Goal: Entertainment & Leisure: Consume media (video, audio)

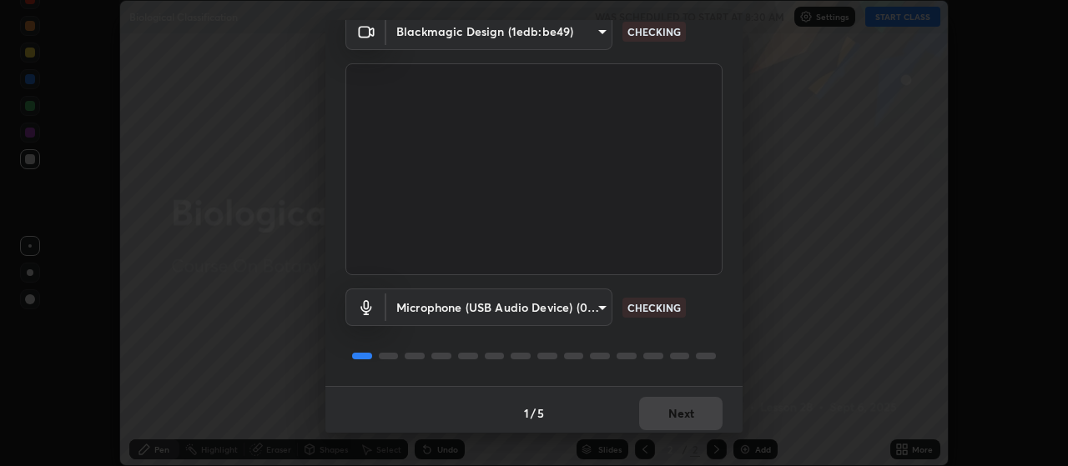
scroll to position [81, 0]
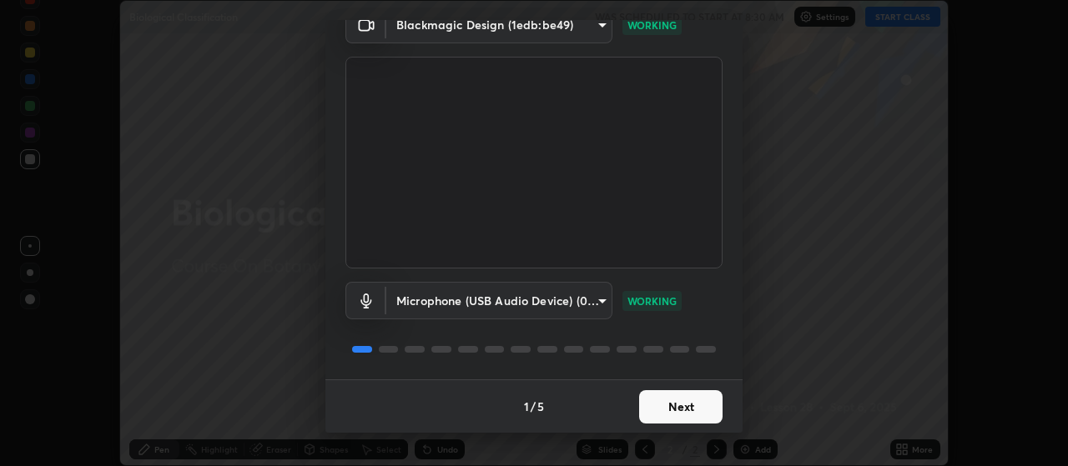
click at [693, 408] on button "Next" at bounding box center [680, 406] width 83 height 33
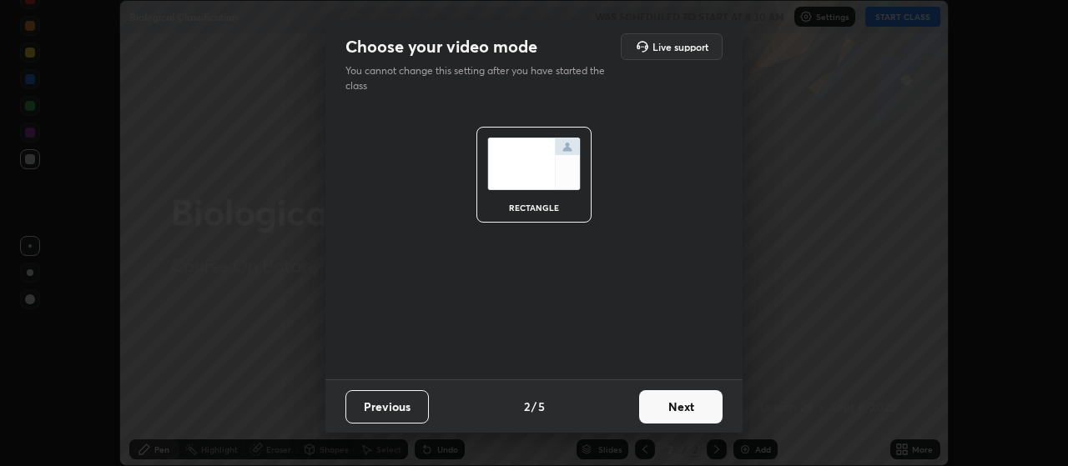
click at [693, 408] on button "Next" at bounding box center [680, 406] width 83 height 33
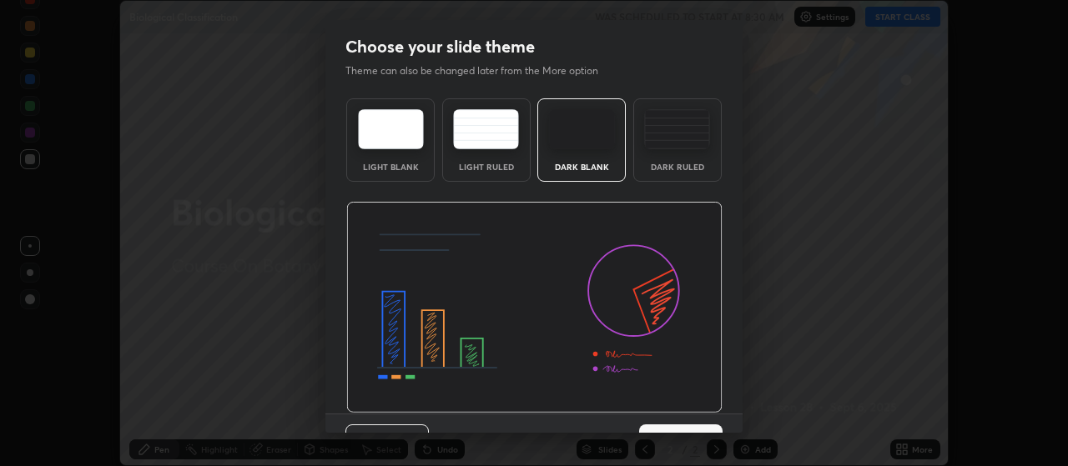
click at [693, 408] on img at bounding box center [534, 308] width 376 height 212
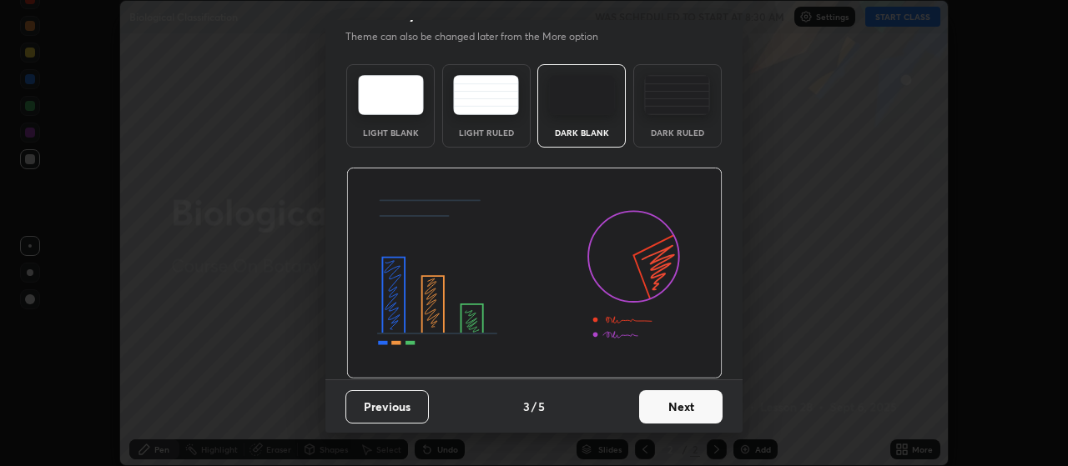
click at [671, 413] on button "Next" at bounding box center [680, 406] width 83 height 33
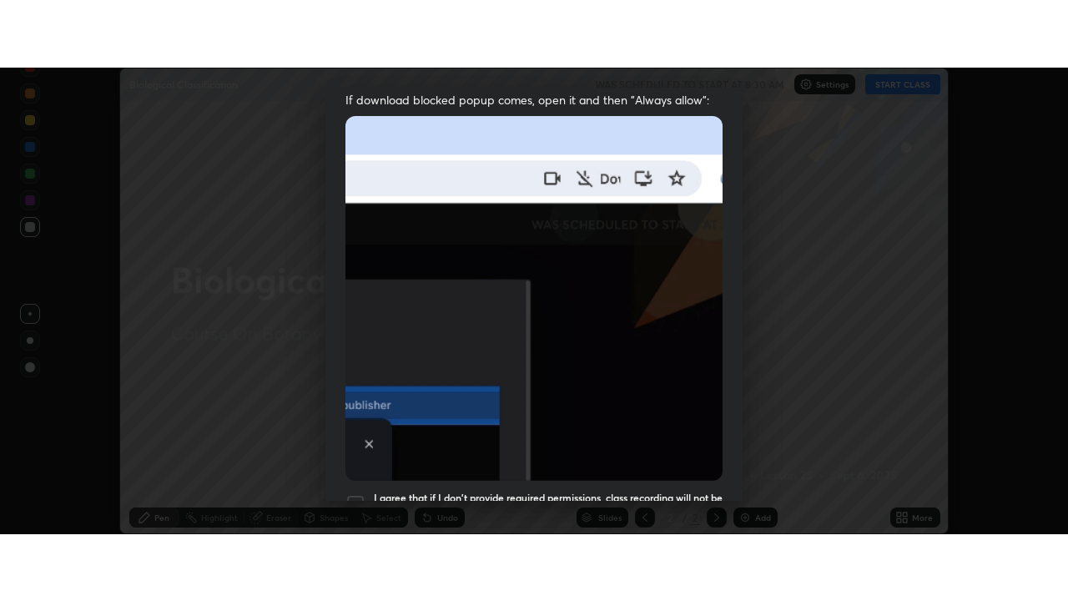
scroll to position [421, 0]
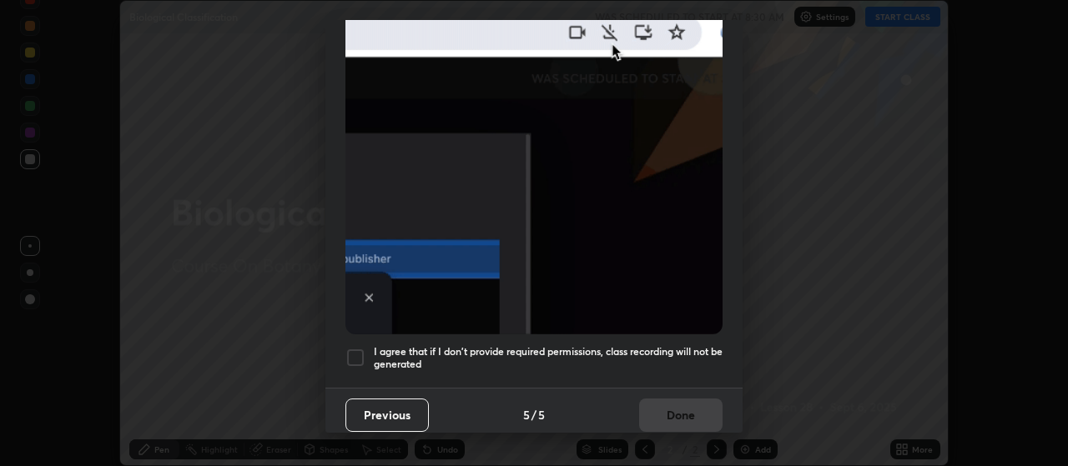
click at [360, 348] on div at bounding box center [355, 358] width 20 height 20
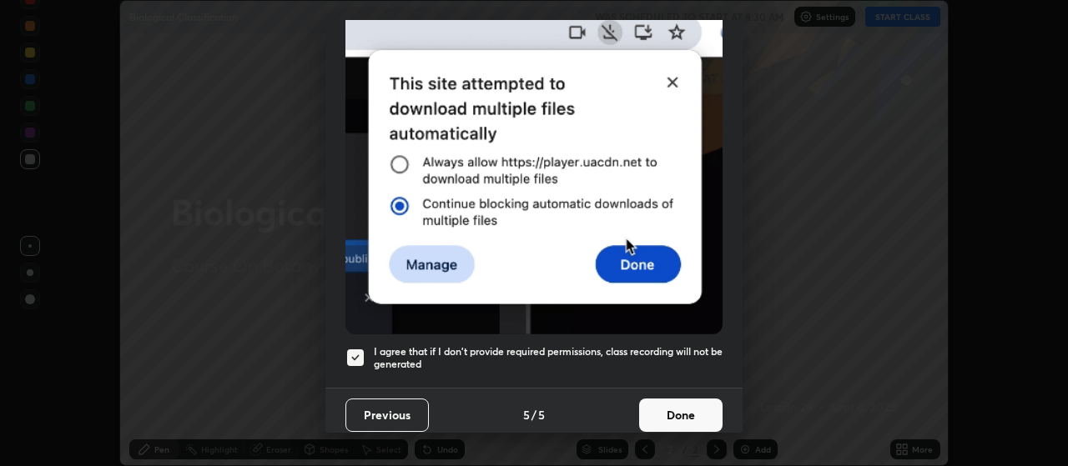
click at [681, 404] on button "Done" at bounding box center [680, 415] width 83 height 33
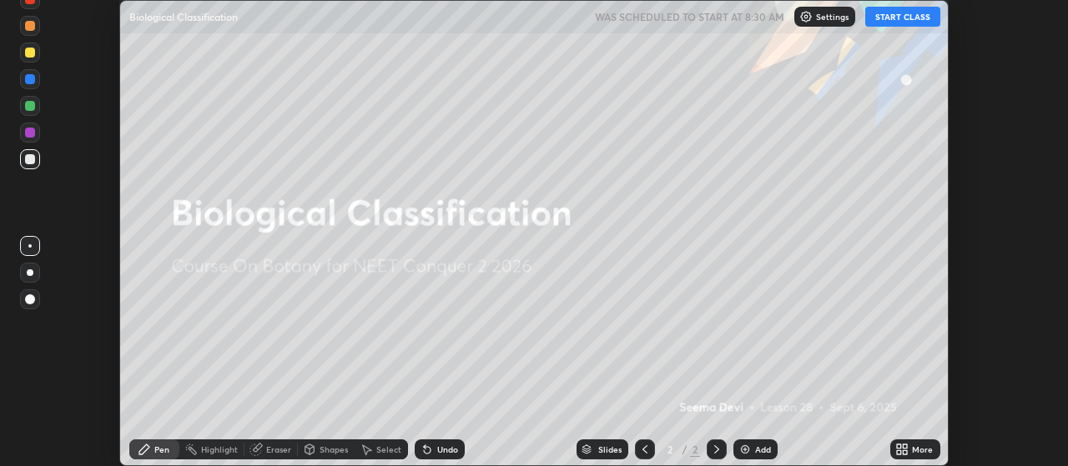
click at [916, 20] on button "START CLASS" at bounding box center [902, 17] width 75 height 20
click at [917, 450] on div "More" at bounding box center [922, 449] width 21 height 8
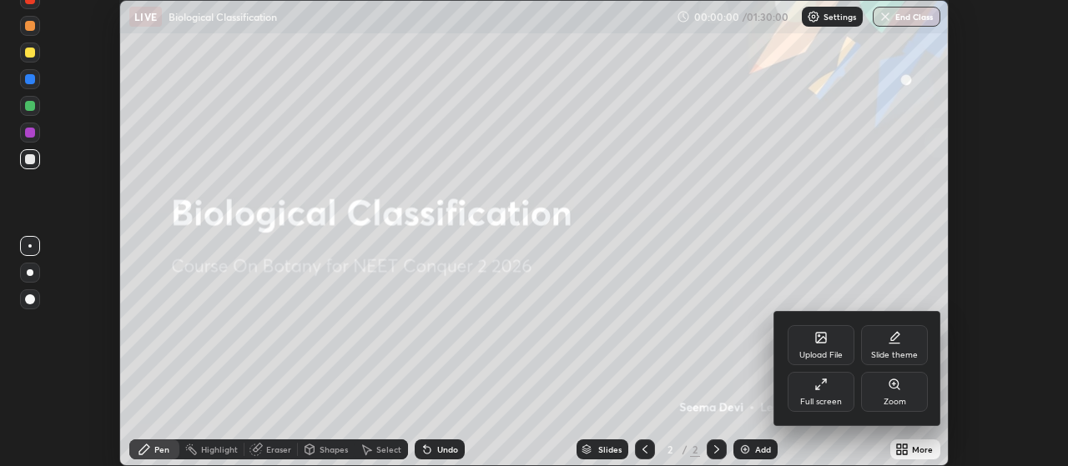
click at [832, 393] on div "Full screen" at bounding box center [820, 392] width 67 height 40
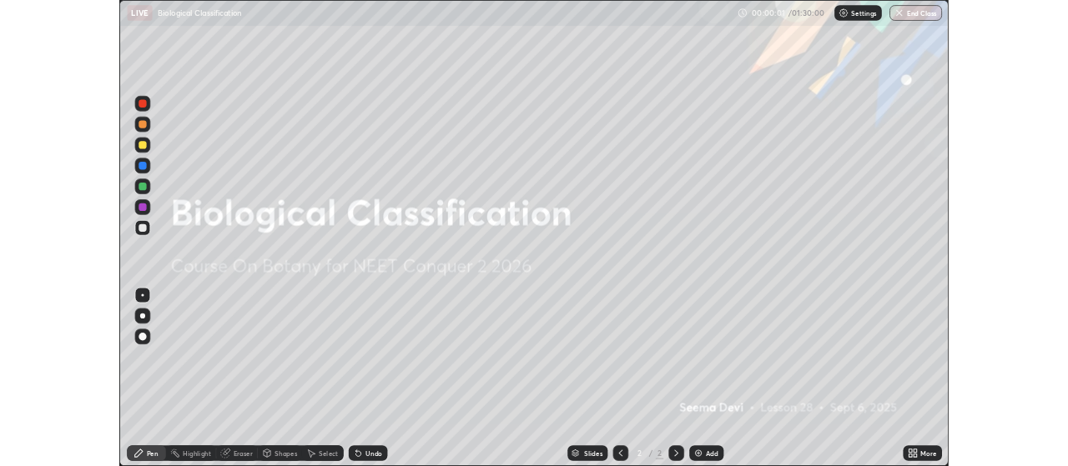
scroll to position [601, 1068]
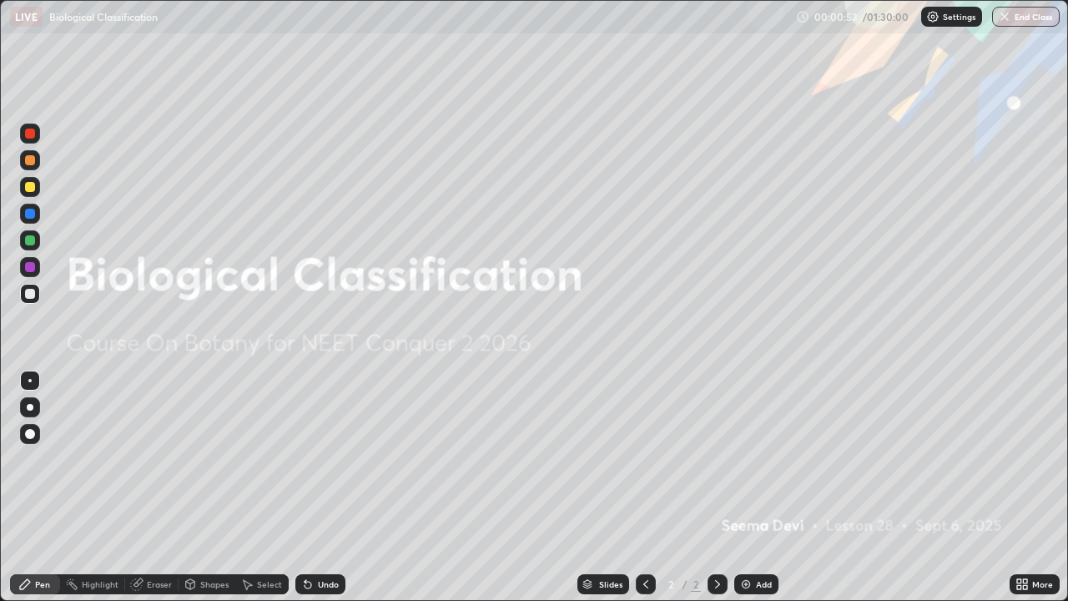
click at [761, 465] on div "Add" at bounding box center [764, 584] width 16 height 8
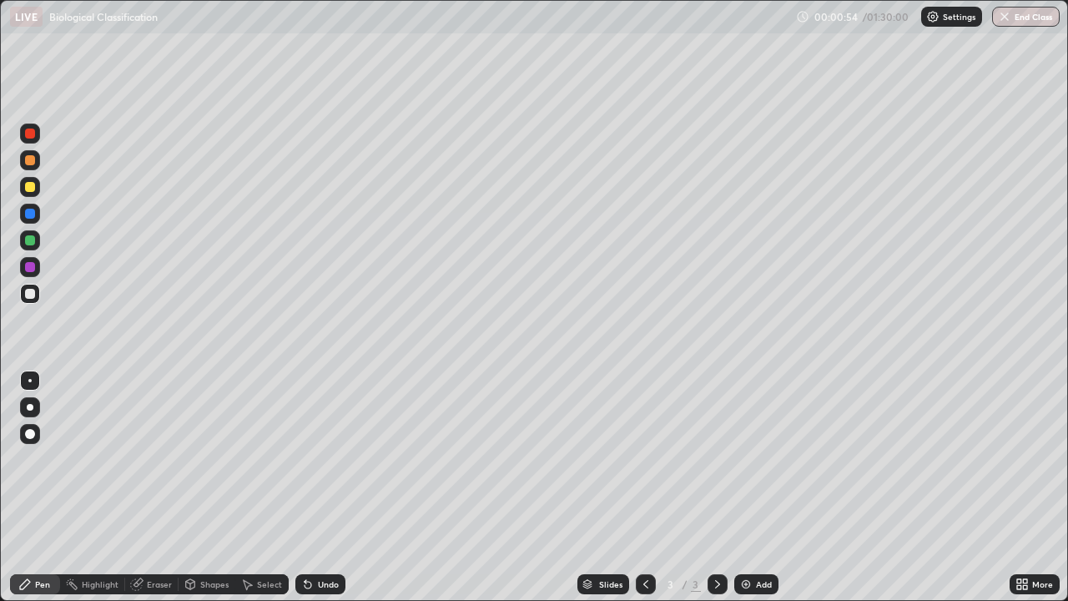
click at [30, 407] on div at bounding box center [30, 407] width 7 height 7
click at [32, 187] on div at bounding box center [30, 187] width 10 height 10
click at [1026, 465] on icon at bounding box center [1025, 581] width 4 height 4
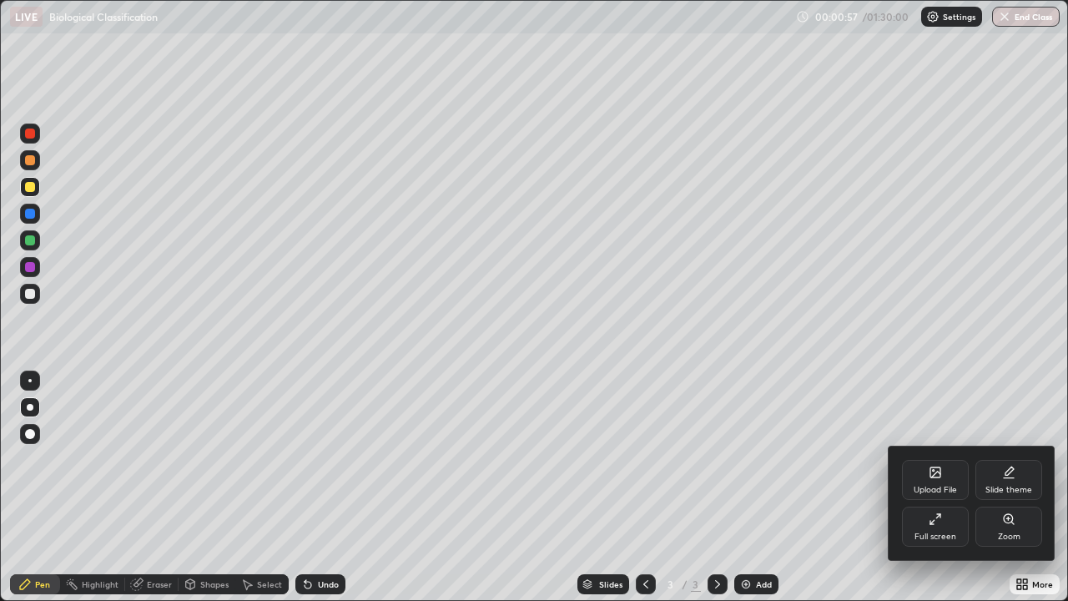
click at [1004, 465] on icon at bounding box center [1008, 478] width 10 height 0
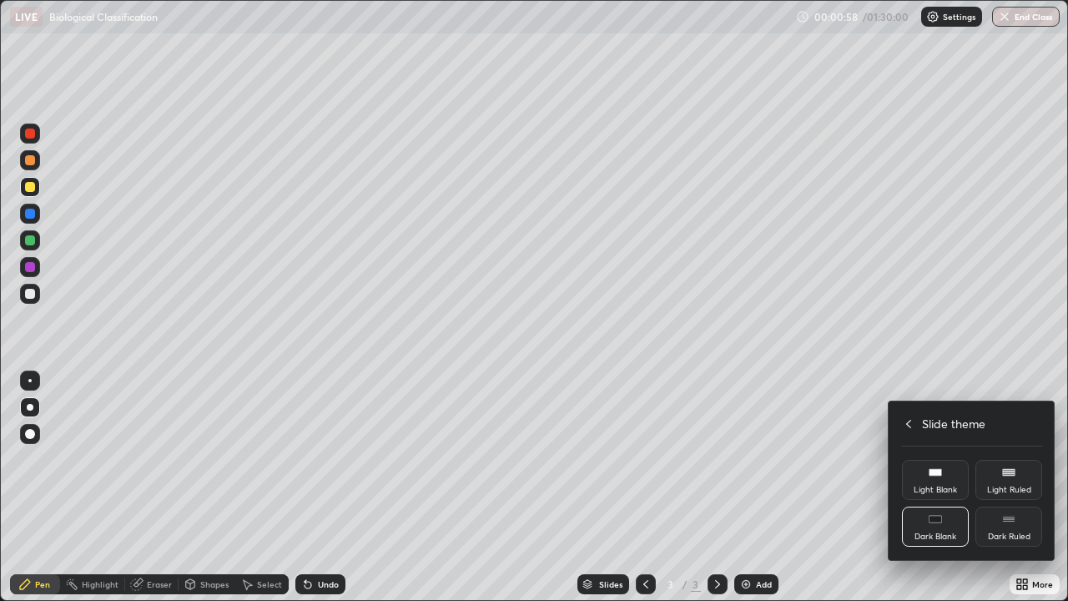
click at [1012, 465] on icon at bounding box center [1008, 518] width 13 height 13
click at [756, 465] on div at bounding box center [534, 300] width 1068 height 601
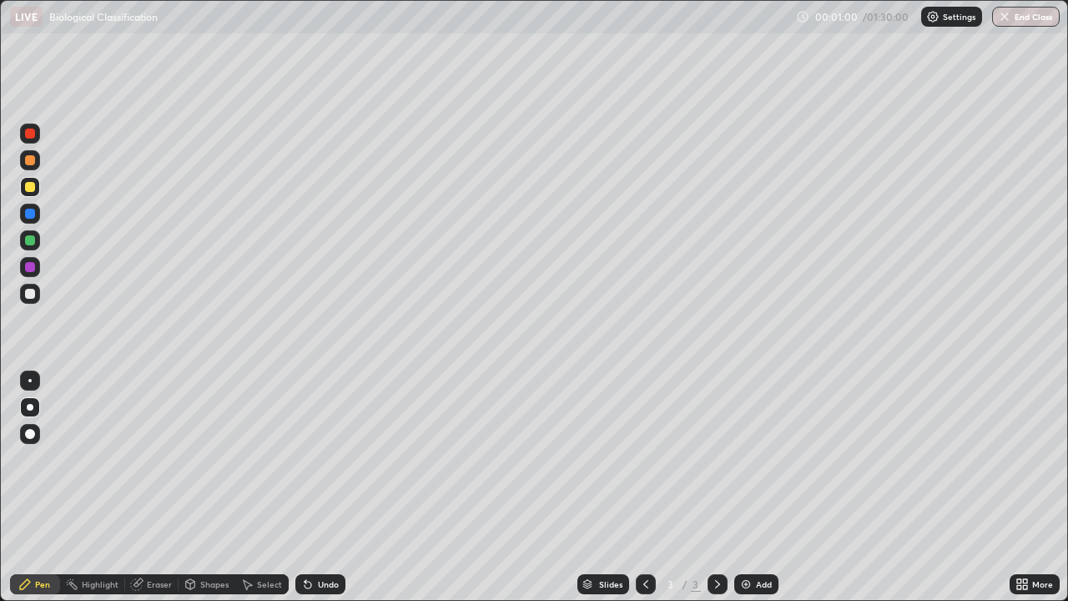
click at [751, 465] on div "Add" at bounding box center [756, 584] width 44 height 20
click at [318, 465] on div "Undo" at bounding box center [328, 584] width 21 height 8
click at [319, 465] on div "Undo" at bounding box center [328, 584] width 21 height 8
click at [37, 267] on div at bounding box center [30, 267] width 20 height 20
click at [155, 465] on div "Eraser" at bounding box center [159, 584] width 25 height 8
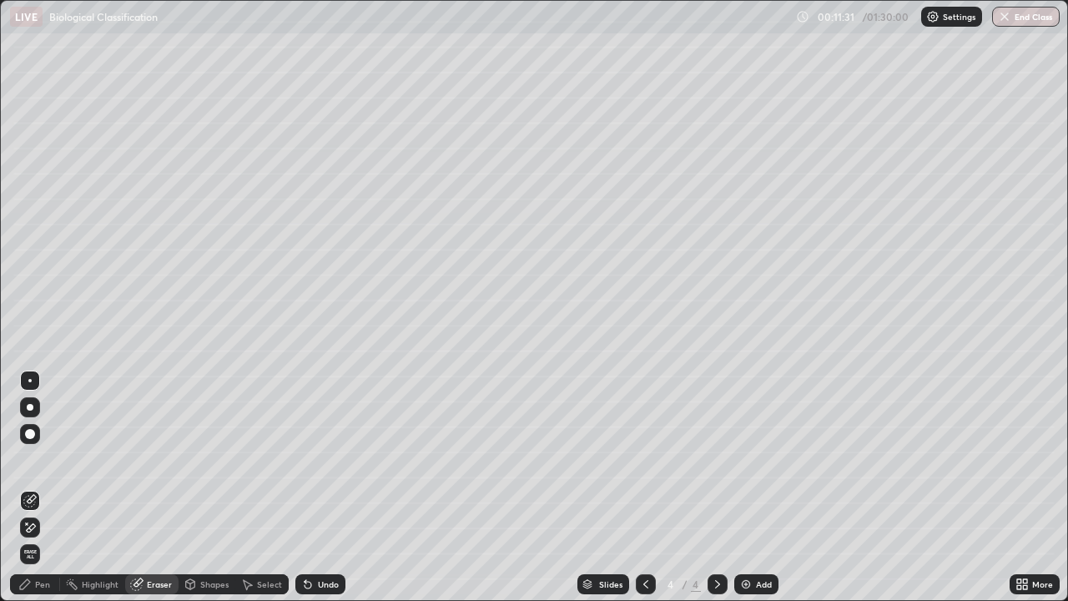
click at [43, 465] on div "Pen" at bounding box center [42, 584] width 15 height 8
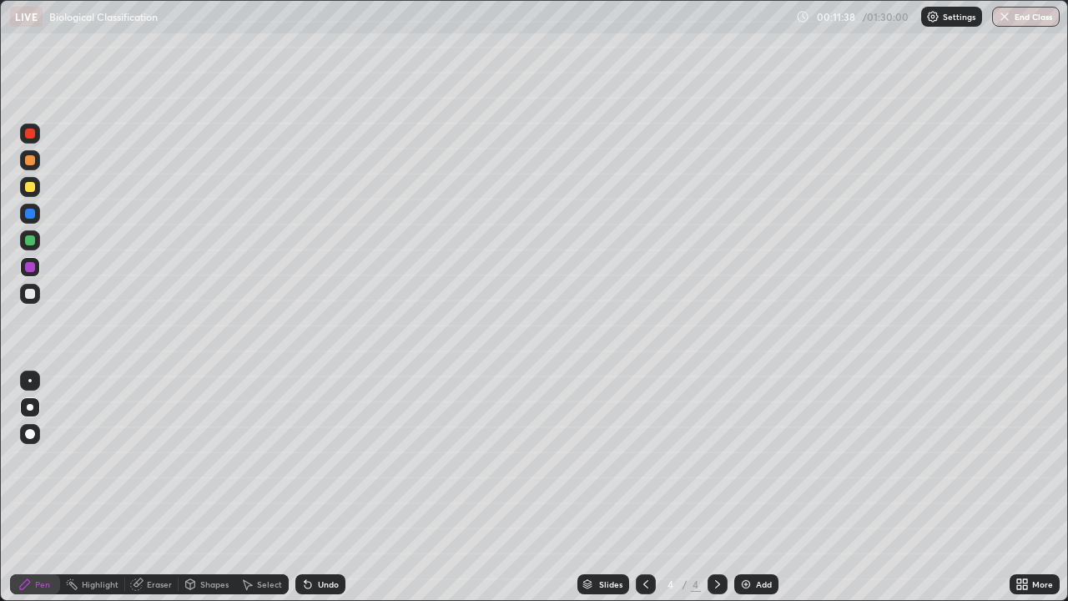
click at [38, 289] on div at bounding box center [30, 294] width 20 height 20
click at [756, 465] on div "Add" at bounding box center [756, 584] width 44 height 20
click at [761, 465] on div "Add" at bounding box center [764, 584] width 16 height 8
click at [33, 191] on div at bounding box center [30, 187] width 10 height 10
click at [36, 291] on div at bounding box center [30, 294] width 20 height 20
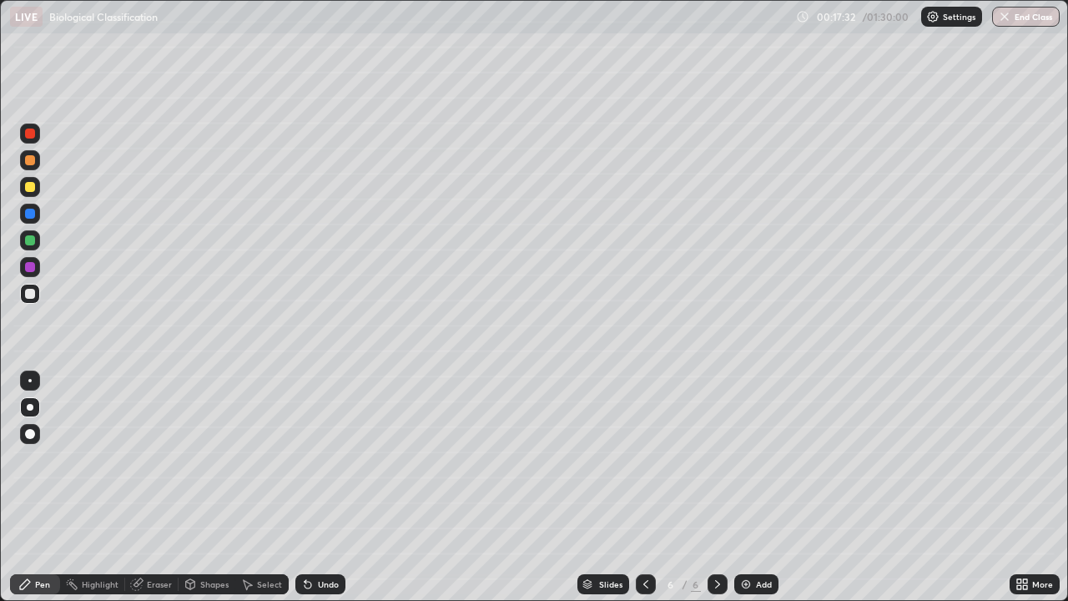
click at [32, 195] on div at bounding box center [30, 187] width 20 height 20
click at [159, 465] on div "Eraser" at bounding box center [159, 584] width 25 height 8
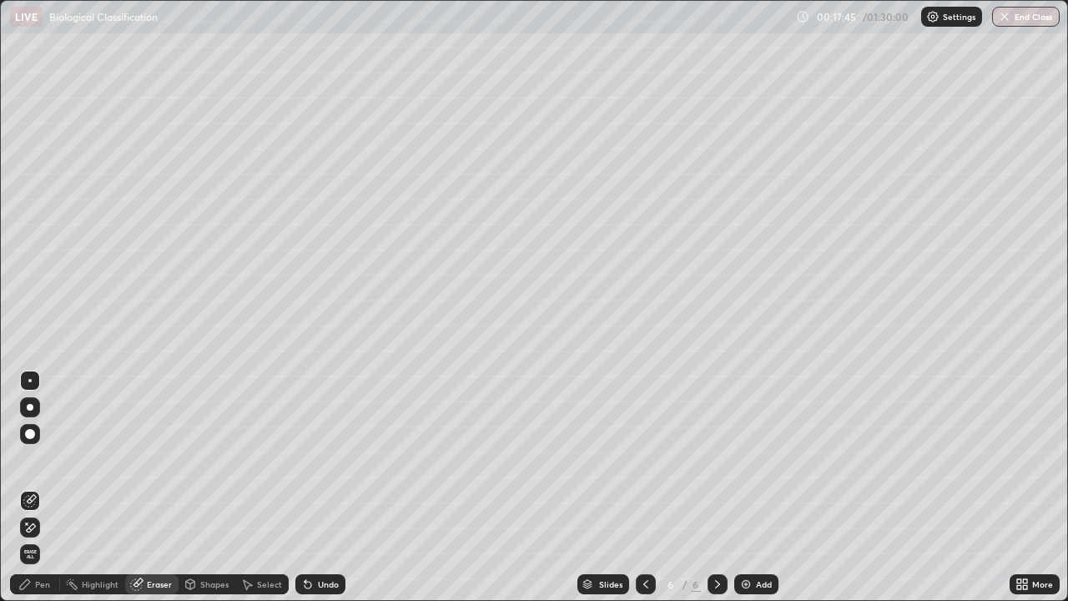
click at [47, 465] on div "Pen" at bounding box center [42, 584] width 15 height 8
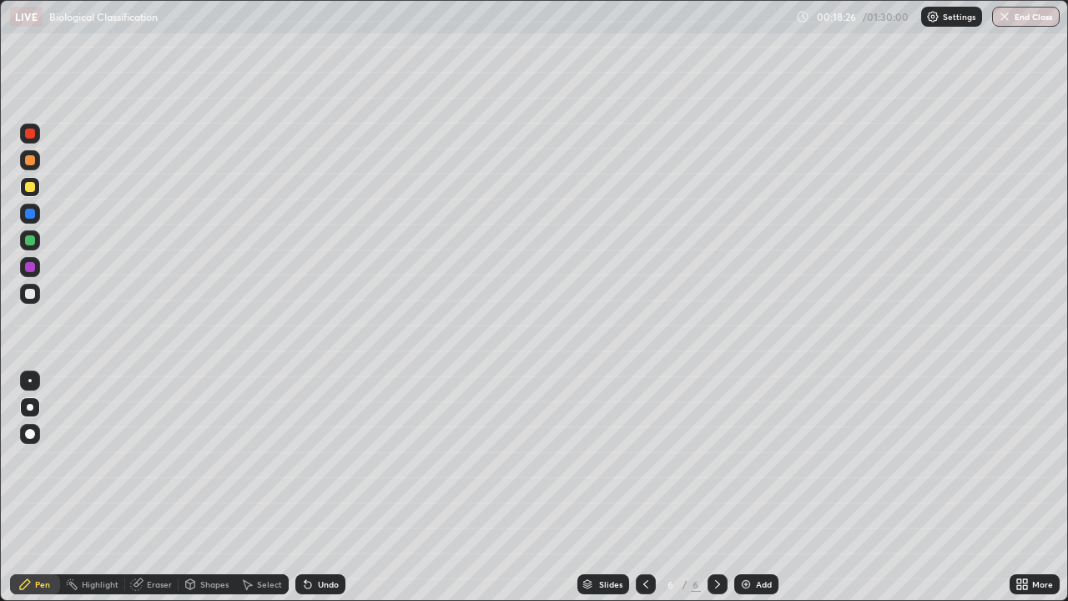
click at [34, 294] on div at bounding box center [30, 294] width 10 height 10
click at [324, 465] on div "Undo" at bounding box center [328, 584] width 21 height 8
click at [31, 187] on div at bounding box center [30, 187] width 10 height 10
click at [312, 465] on div "Undo" at bounding box center [320, 584] width 50 height 20
click at [31, 267] on div at bounding box center [30, 267] width 10 height 10
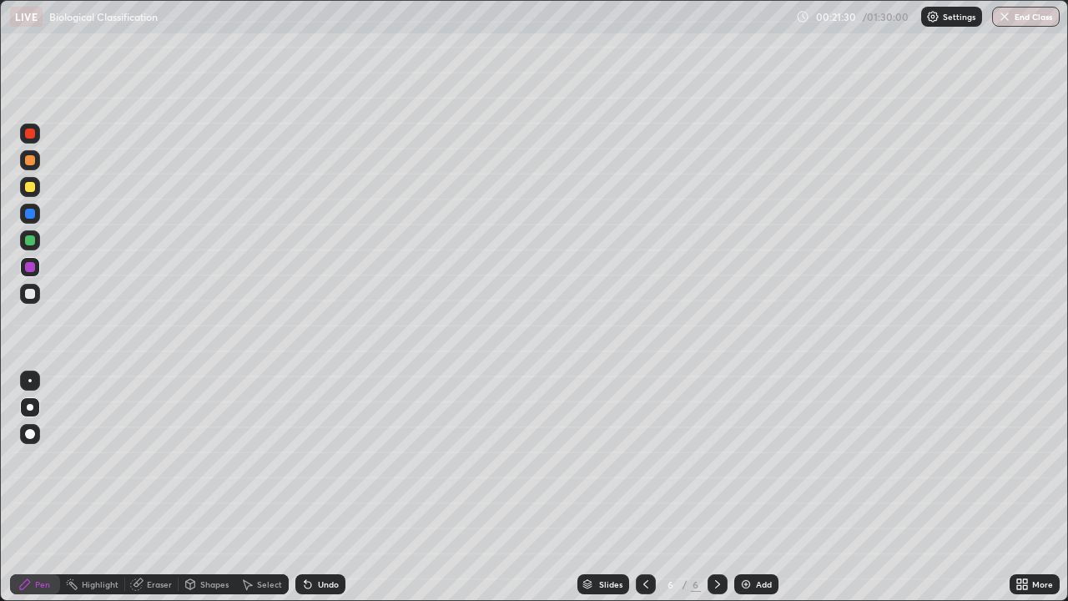
click at [37, 292] on div at bounding box center [30, 294] width 20 height 20
click at [32, 188] on div at bounding box center [30, 187] width 10 height 10
click at [324, 465] on div "Undo" at bounding box center [328, 584] width 21 height 8
click at [38, 292] on div at bounding box center [30, 294] width 20 height 20
click at [30, 268] on div at bounding box center [30, 267] width 10 height 10
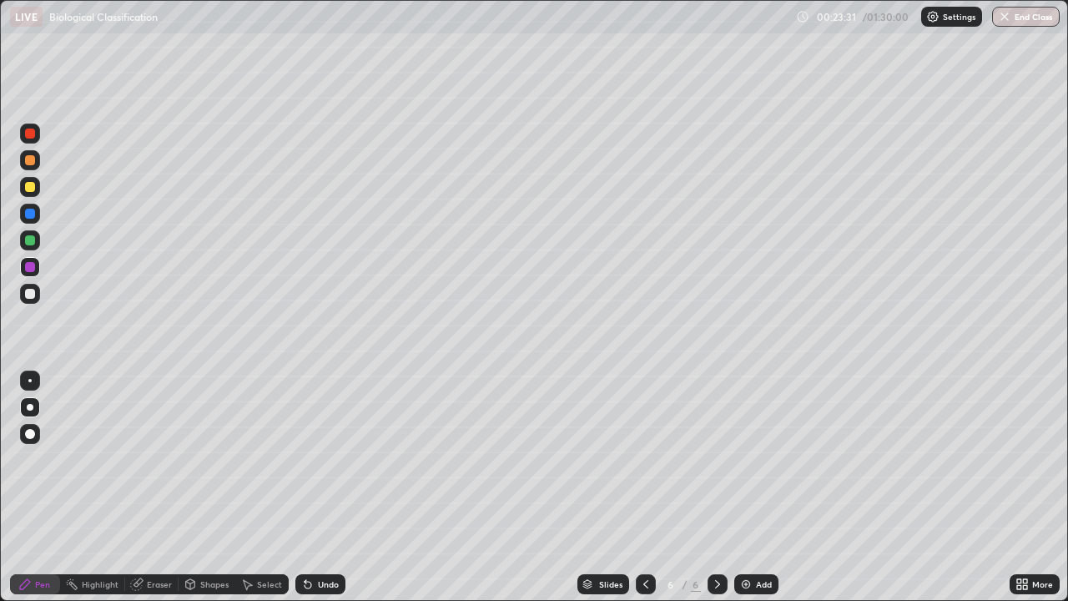
click at [29, 294] on div at bounding box center [30, 294] width 10 height 10
click at [30, 268] on div at bounding box center [30, 267] width 10 height 10
click at [33, 193] on div at bounding box center [30, 187] width 20 height 20
click at [158, 465] on div "Eraser" at bounding box center [159, 584] width 25 height 8
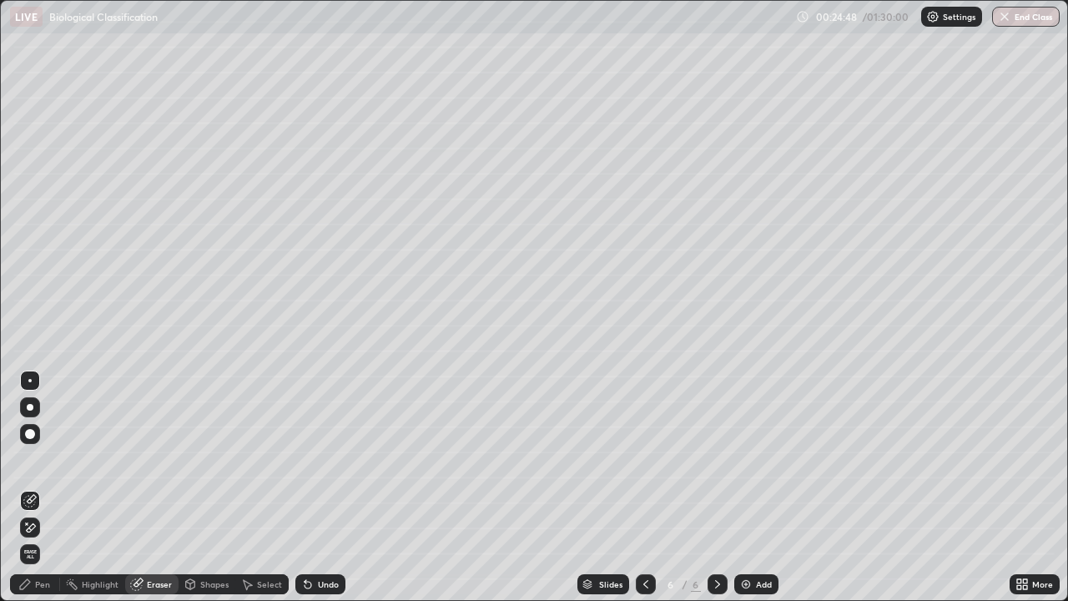
click at [44, 465] on div "Pen" at bounding box center [42, 584] width 15 height 8
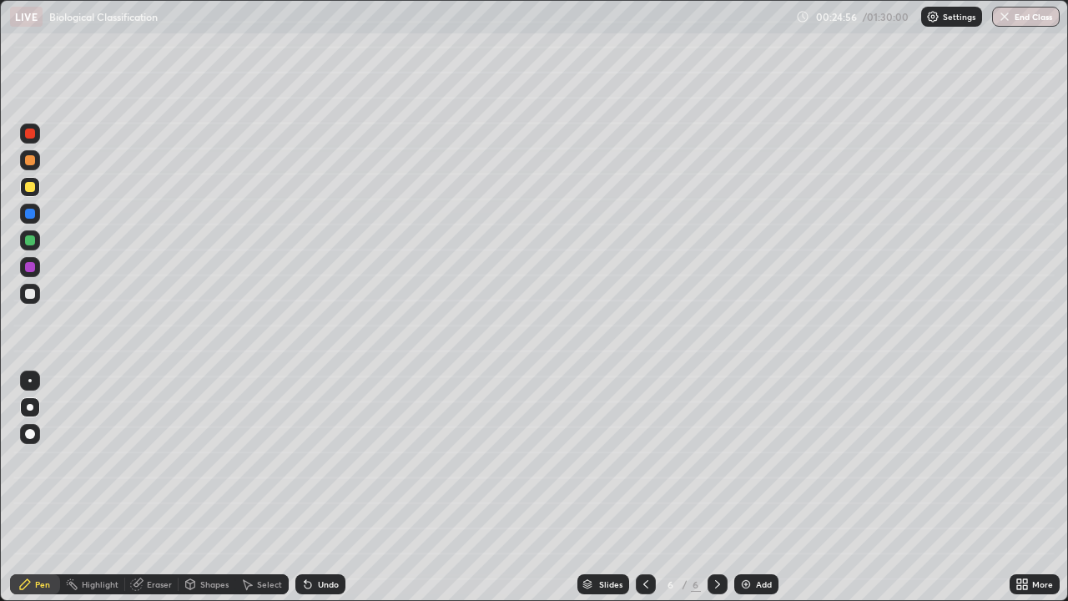
click at [33, 271] on div at bounding box center [30, 267] width 10 height 10
click at [40, 465] on div "Pen" at bounding box center [35, 584] width 50 height 20
click at [30, 300] on div at bounding box center [30, 294] width 20 height 20
click at [25, 240] on div at bounding box center [30, 240] width 10 height 10
click at [329, 465] on div "Undo" at bounding box center [320, 584] width 50 height 20
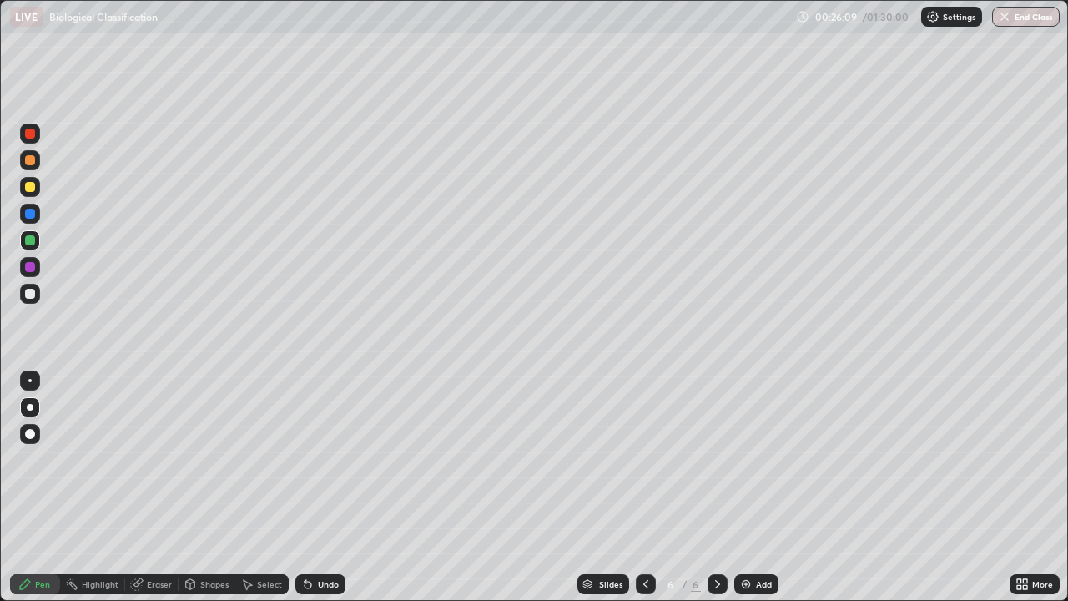
click at [326, 465] on div "Undo" at bounding box center [320, 584] width 50 height 20
click at [761, 465] on div "Add" at bounding box center [764, 584] width 16 height 8
click at [748, 465] on img at bounding box center [745, 583] width 13 height 13
click at [36, 295] on div at bounding box center [30, 294] width 20 height 20
click at [764, 465] on div "Add" at bounding box center [756, 584] width 44 height 20
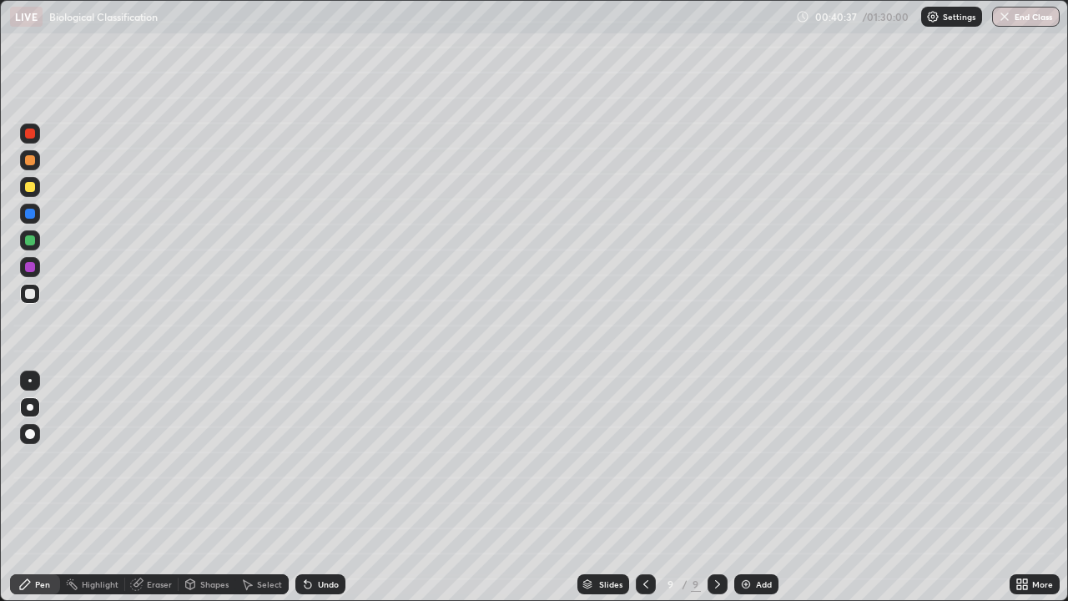
click at [318, 465] on div "Undo" at bounding box center [328, 584] width 21 height 8
click at [761, 465] on div "Add" at bounding box center [764, 584] width 16 height 8
click at [34, 186] on div at bounding box center [30, 187] width 10 height 10
click at [36, 261] on div at bounding box center [30, 267] width 20 height 20
click at [32, 237] on div at bounding box center [30, 240] width 10 height 10
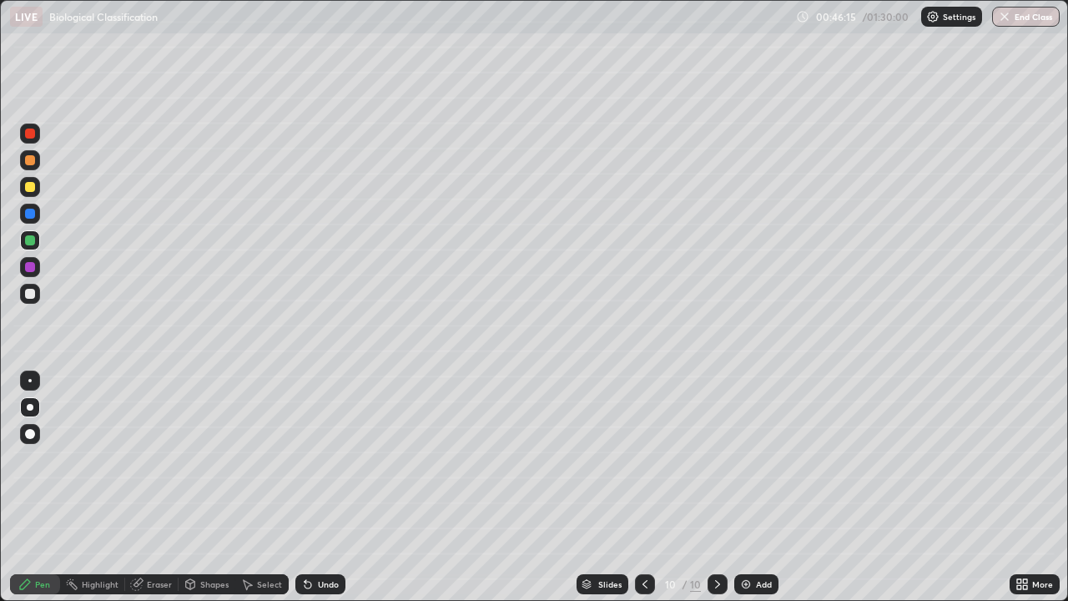
click at [34, 293] on div at bounding box center [30, 294] width 10 height 10
click at [160, 465] on div "Eraser" at bounding box center [151, 584] width 53 height 20
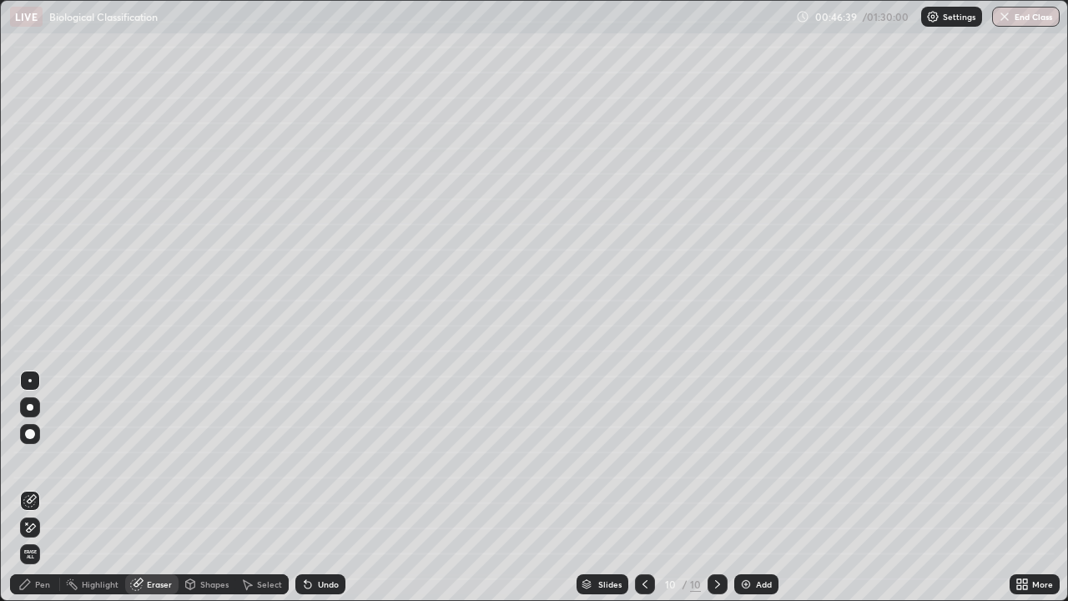
click at [43, 465] on div "Pen" at bounding box center [42, 584] width 15 height 8
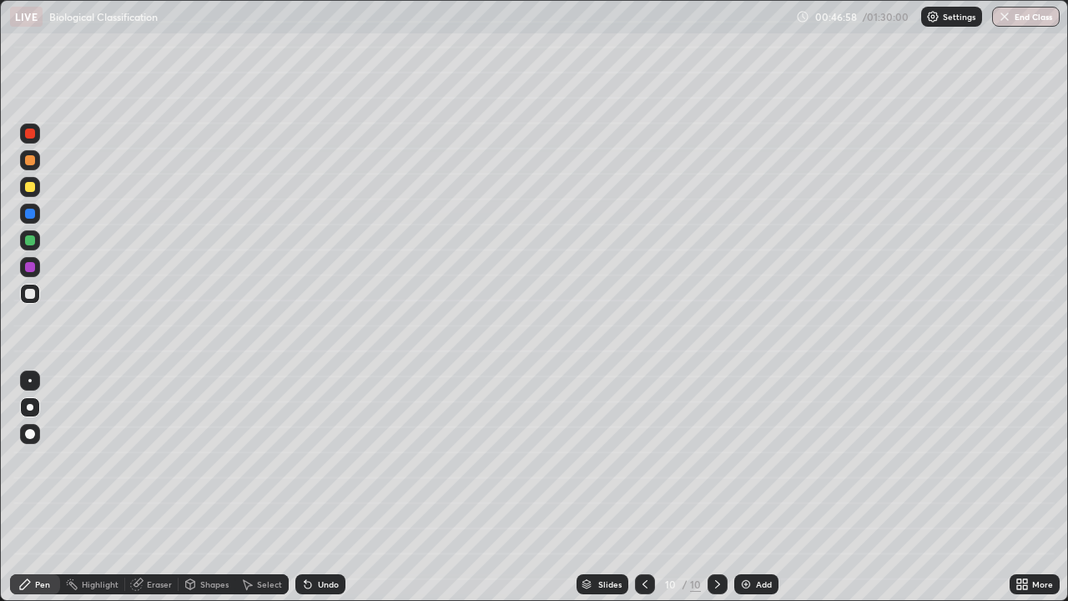
click at [31, 266] on div at bounding box center [30, 267] width 10 height 10
click at [332, 465] on div "Undo" at bounding box center [328, 584] width 21 height 8
click at [330, 465] on div "Undo" at bounding box center [328, 584] width 21 height 8
click at [162, 465] on div "Eraser" at bounding box center [151, 584] width 53 height 20
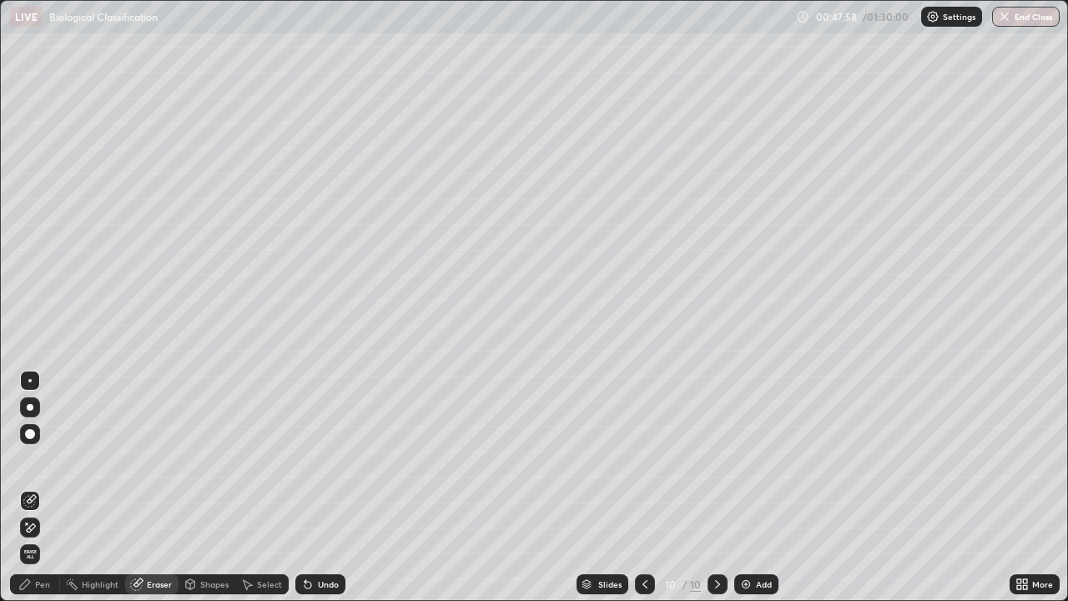
click at [45, 465] on div "Pen" at bounding box center [42, 584] width 15 height 8
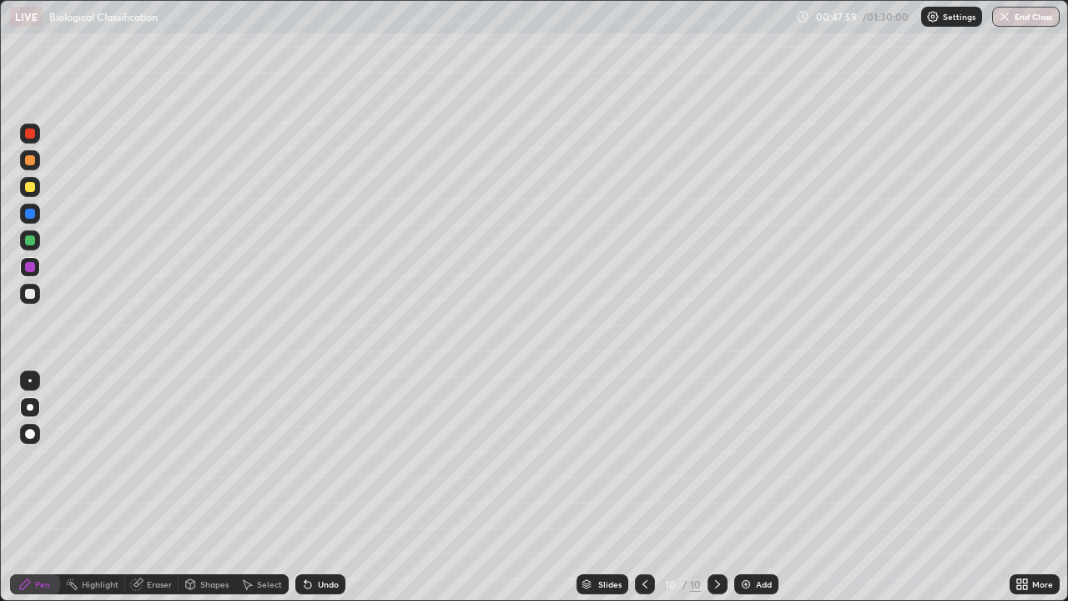
click at [31, 189] on div at bounding box center [30, 187] width 10 height 10
click at [331, 465] on div "Undo" at bounding box center [328, 584] width 21 height 8
click at [322, 465] on div "Undo" at bounding box center [328, 584] width 21 height 8
click at [322, 465] on div "Undo" at bounding box center [320, 584] width 50 height 20
click at [331, 465] on div "Undo" at bounding box center [320, 584] width 50 height 20
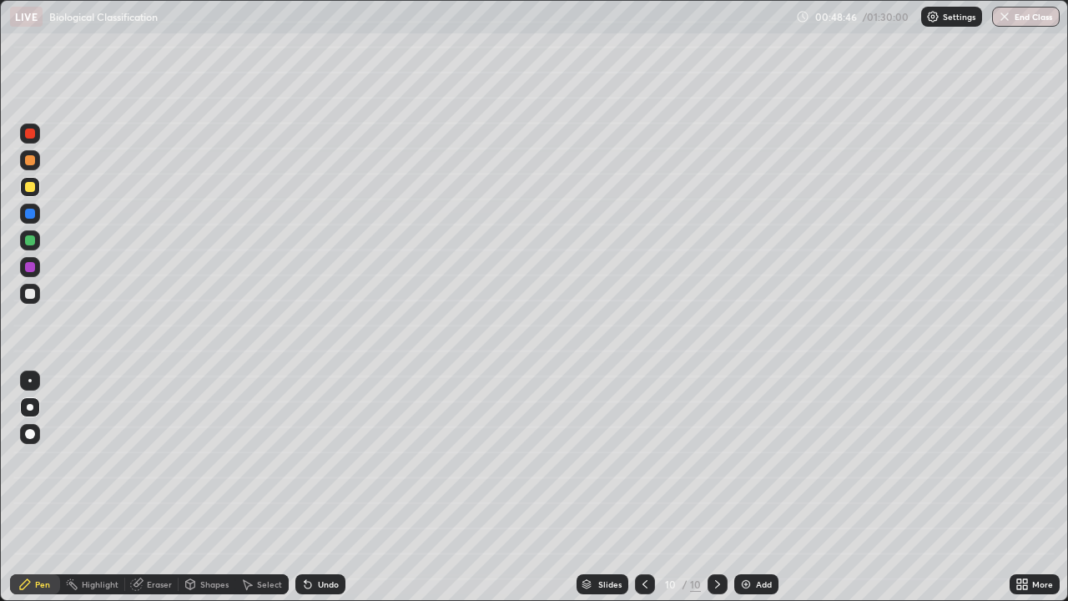
click at [320, 465] on div "Undo" at bounding box center [320, 584] width 50 height 20
click at [160, 465] on div "Eraser" at bounding box center [159, 584] width 25 height 8
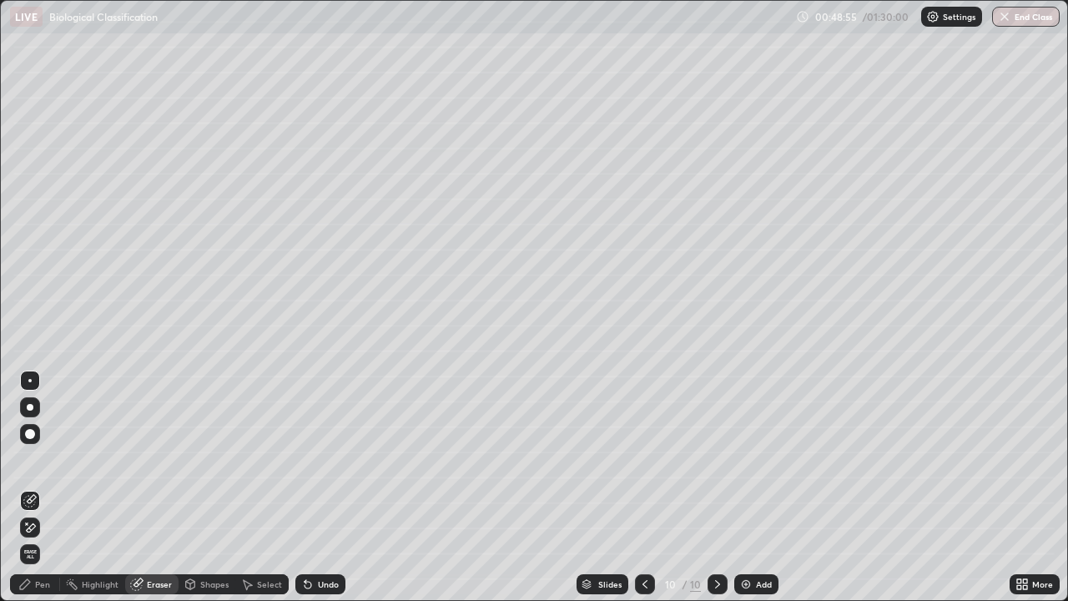
click at [48, 465] on div "Pen" at bounding box center [42, 584] width 15 height 8
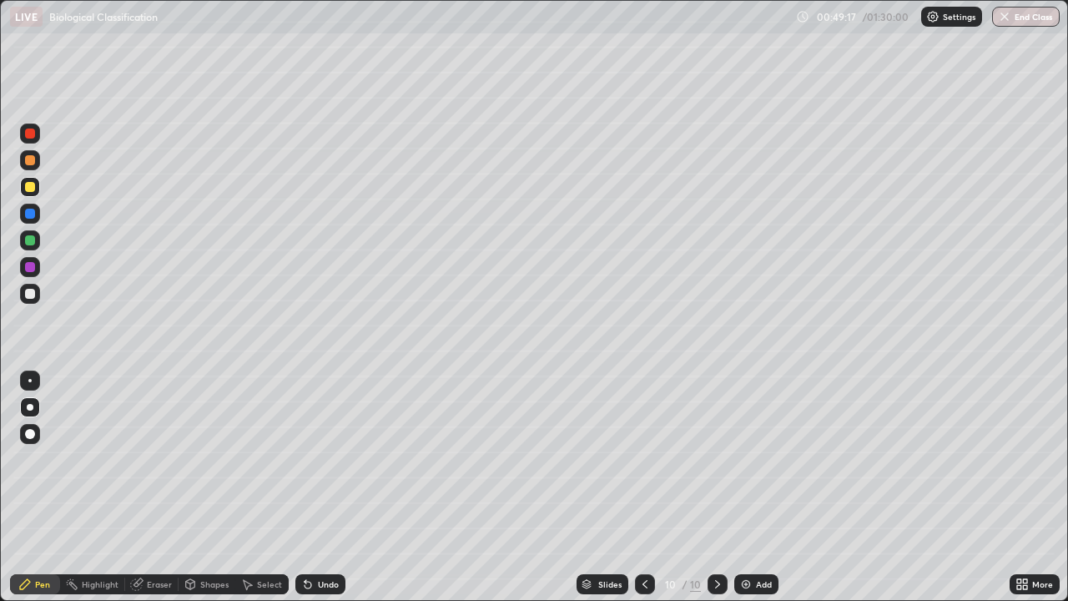
click at [149, 465] on div "Eraser" at bounding box center [159, 584] width 25 height 8
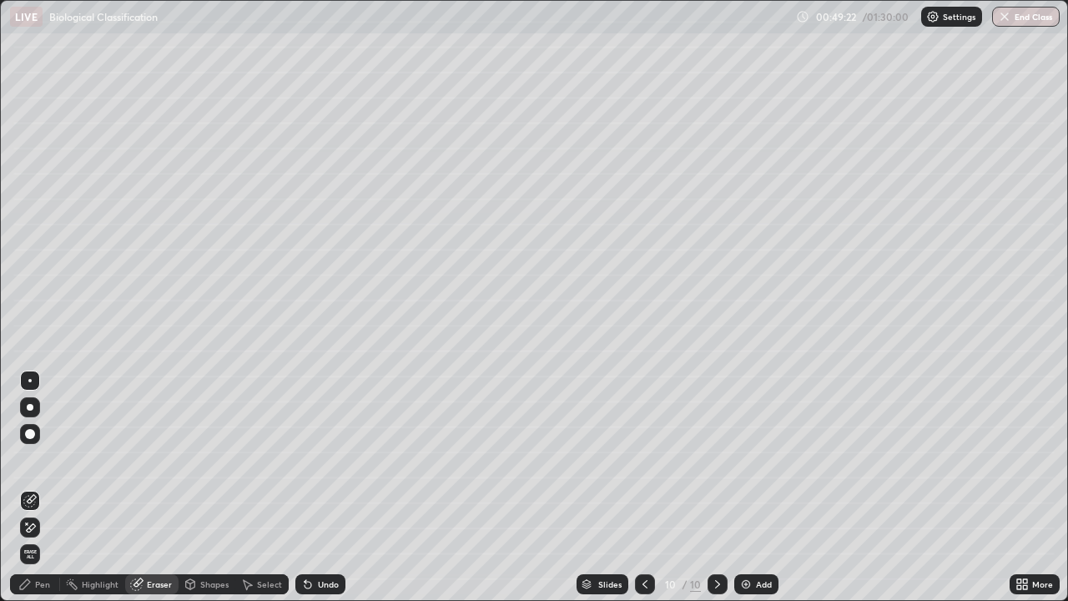
click at [40, 465] on div "Pen" at bounding box center [42, 584] width 15 height 8
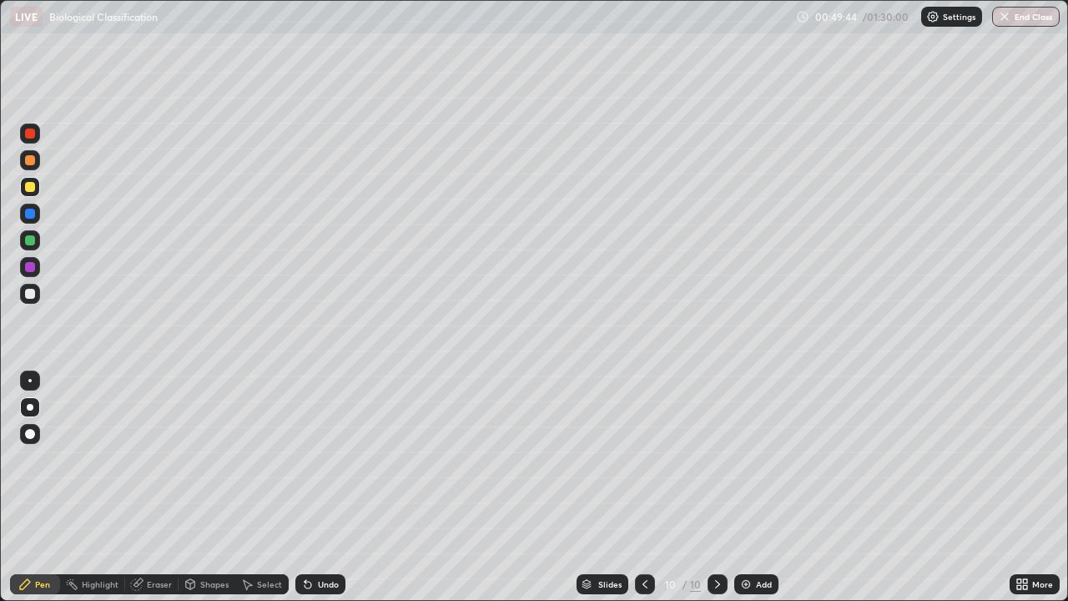
click at [336, 465] on div "Undo" at bounding box center [328, 584] width 21 height 8
click at [758, 465] on div "Add" at bounding box center [764, 584] width 16 height 8
click at [314, 465] on div "Undo" at bounding box center [320, 584] width 50 height 20
click at [321, 465] on div "Undo" at bounding box center [328, 584] width 21 height 8
click at [327, 465] on div "Undo" at bounding box center [320, 584] width 50 height 20
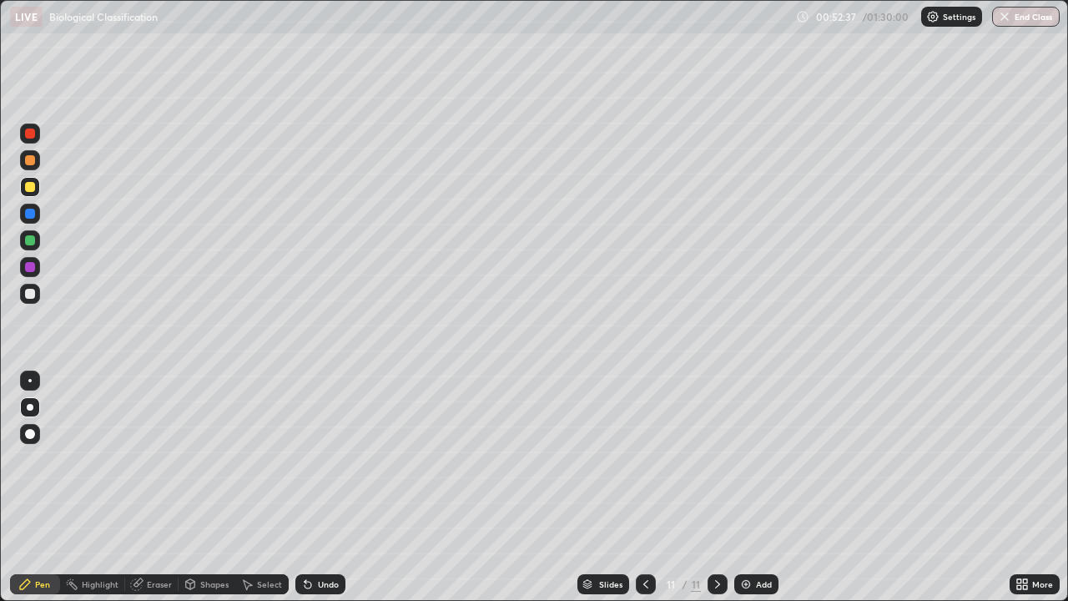
click at [329, 465] on div "Undo" at bounding box center [328, 584] width 21 height 8
click at [321, 465] on div "Undo" at bounding box center [328, 584] width 21 height 8
click at [762, 465] on div "Add" at bounding box center [764, 584] width 16 height 8
click at [33, 241] on div at bounding box center [30, 240] width 10 height 10
click at [25, 298] on div at bounding box center [30, 294] width 20 height 20
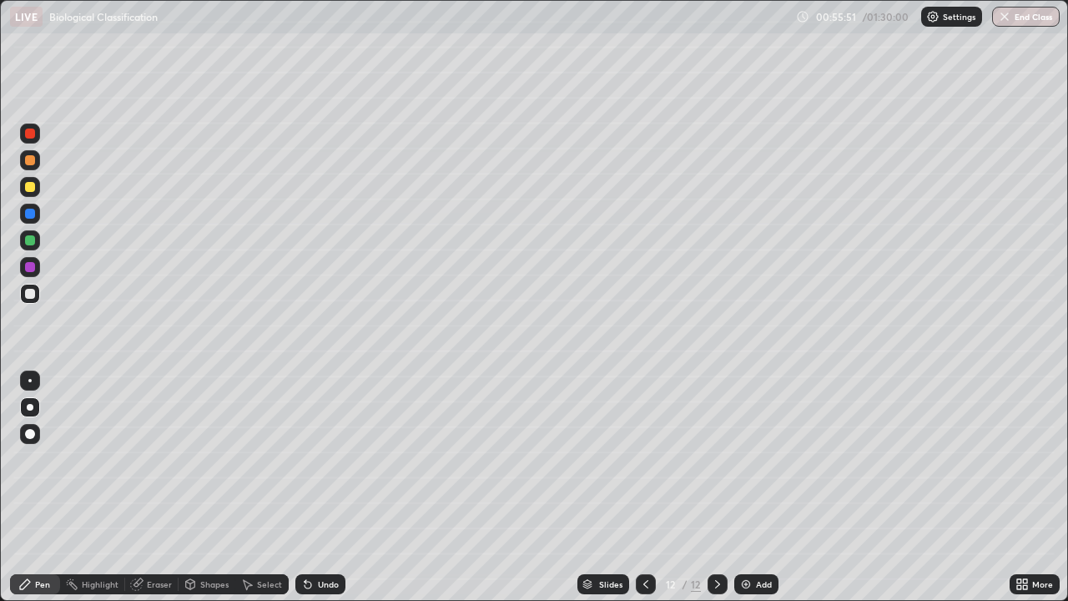
click at [32, 239] on div at bounding box center [30, 240] width 10 height 10
click at [30, 295] on div at bounding box center [30, 294] width 10 height 10
click at [34, 237] on div at bounding box center [30, 240] width 10 height 10
click at [329, 465] on div "Undo" at bounding box center [328, 584] width 21 height 8
click at [34, 296] on div at bounding box center [30, 294] width 10 height 10
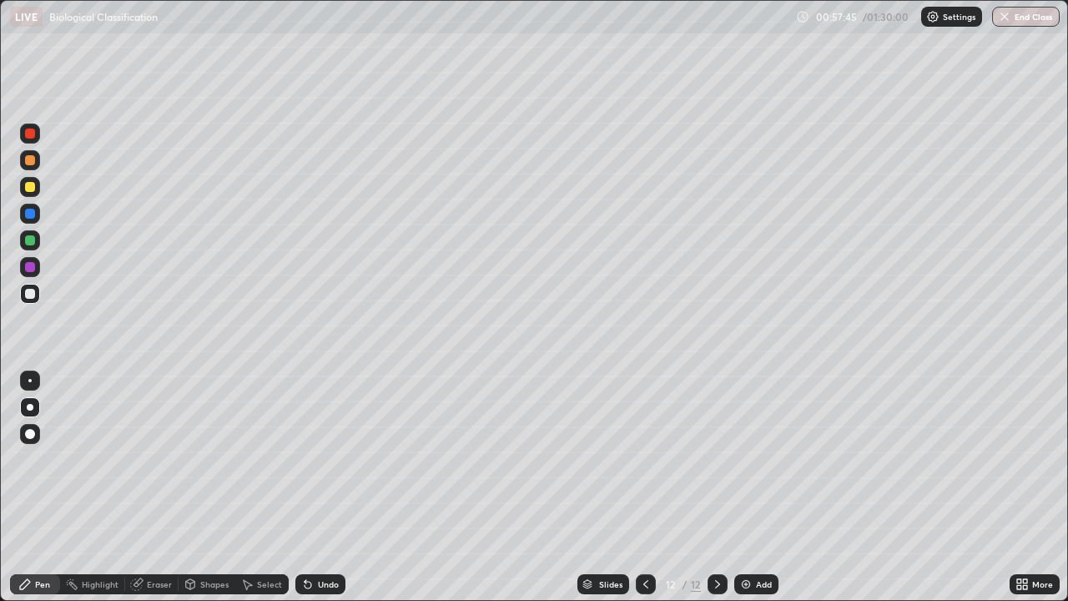
click at [36, 239] on div at bounding box center [30, 240] width 20 height 20
click at [334, 465] on div "Undo" at bounding box center [328, 584] width 21 height 8
click at [30, 294] on div at bounding box center [30, 294] width 10 height 10
click at [26, 239] on div at bounding box center [30, 240] width 10 height 10
click at [38, 294] on div at bounding box center [30, 294] width 20 height 20
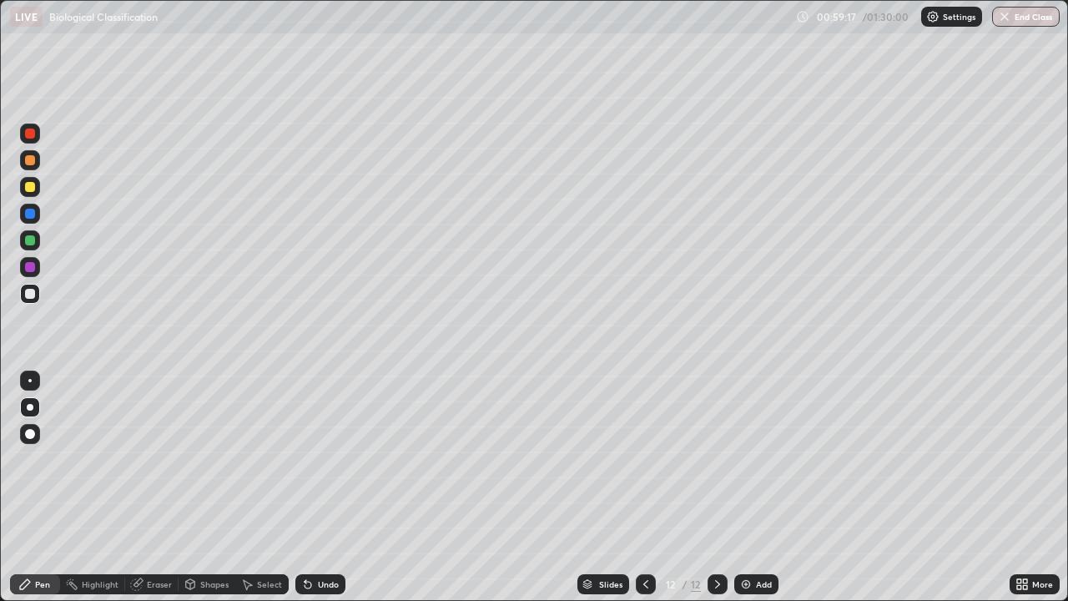
click at [32, 242] on div at bounding box center [30, 240] width 10 height 10
click at [31, 294] on div at bounding box center [30, 294] width 10 height 10
click at [33, 238] on div at bounding box center [30, 240] width 10 height 10
click at [34, 293] on div at bounding box center [30, 294] width 10 height 10
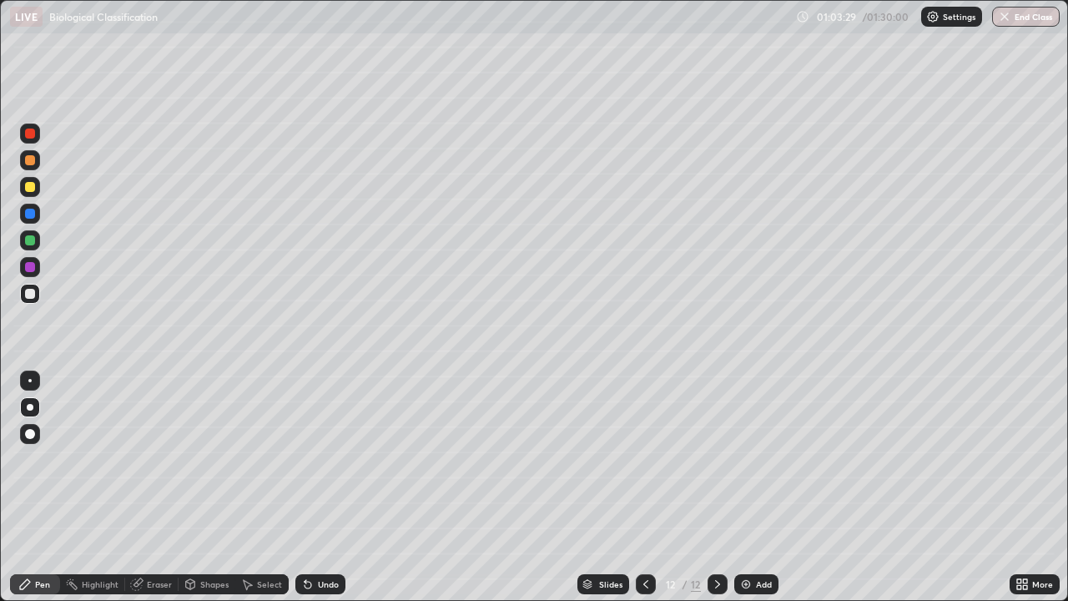
click at [751, 465] on img at bounding box center [745, 583] width 13 height 13
click at [37, 188] on div at bounding box center [30, 187] width 20 height 20
click at [1031, 465] on div "More" at bounding box center [1034, 584] width 50 height 20
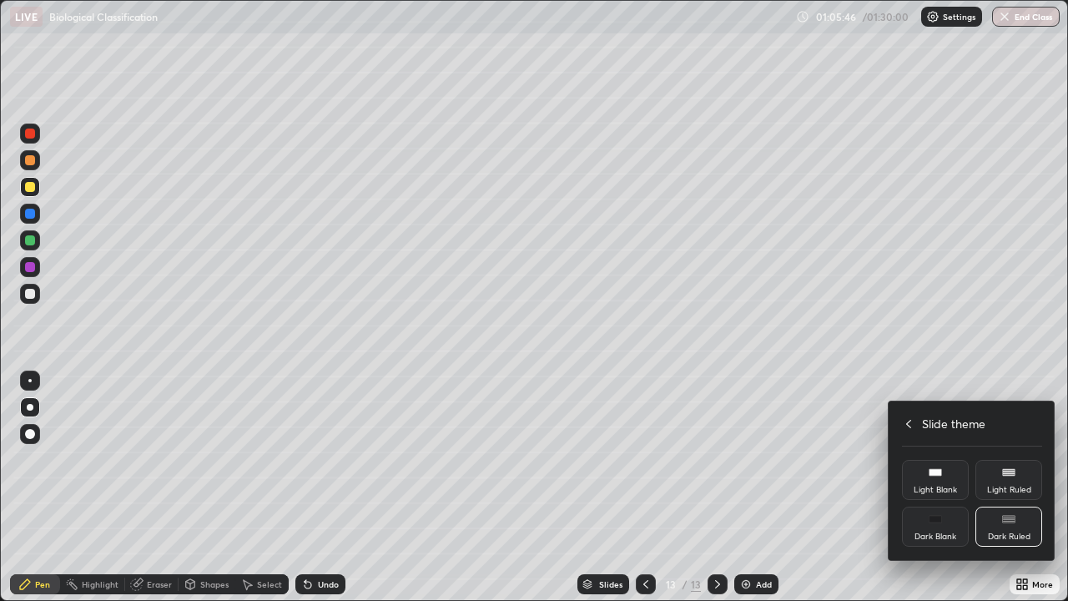
click at [908, 422] on icon at bounding box center [908, 423] width 13 height 13
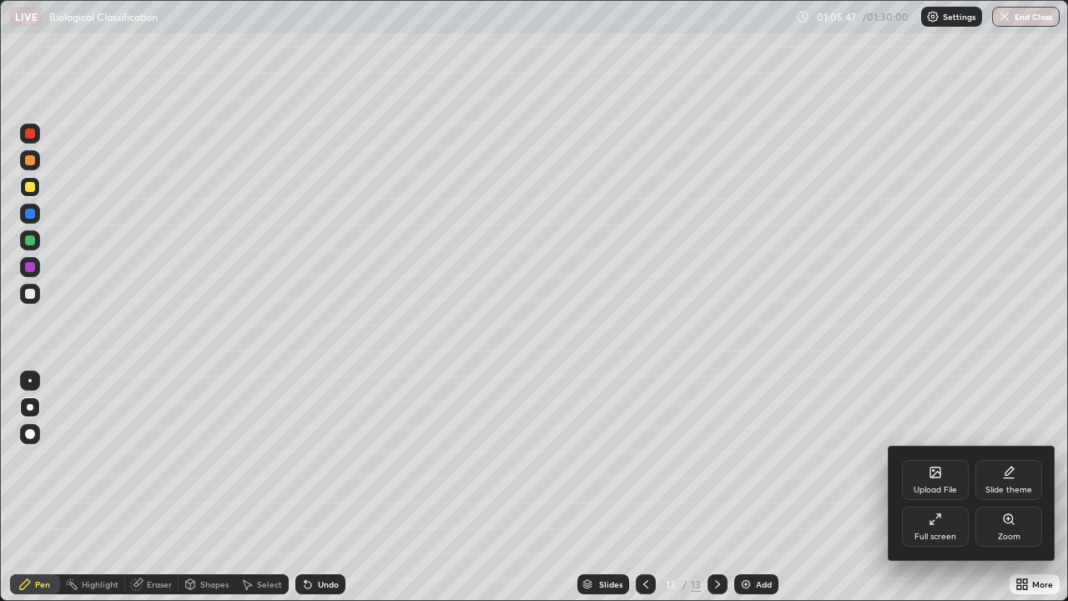
click at [940, 465] on div "Full screen" at bounding box center [935, 526] width 67 height 40
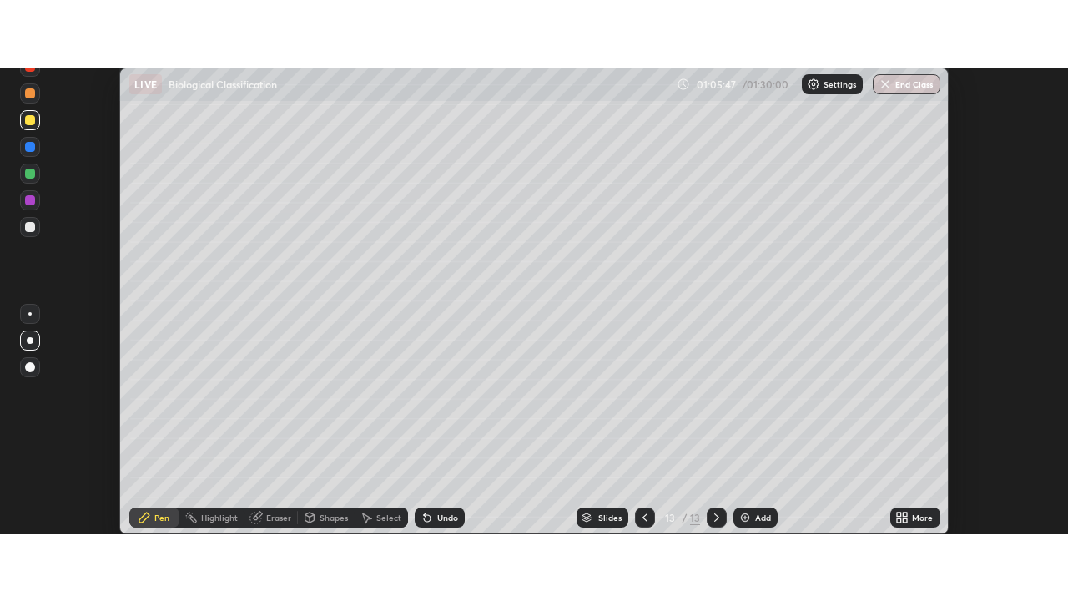
scroll to position [82938, 82337]
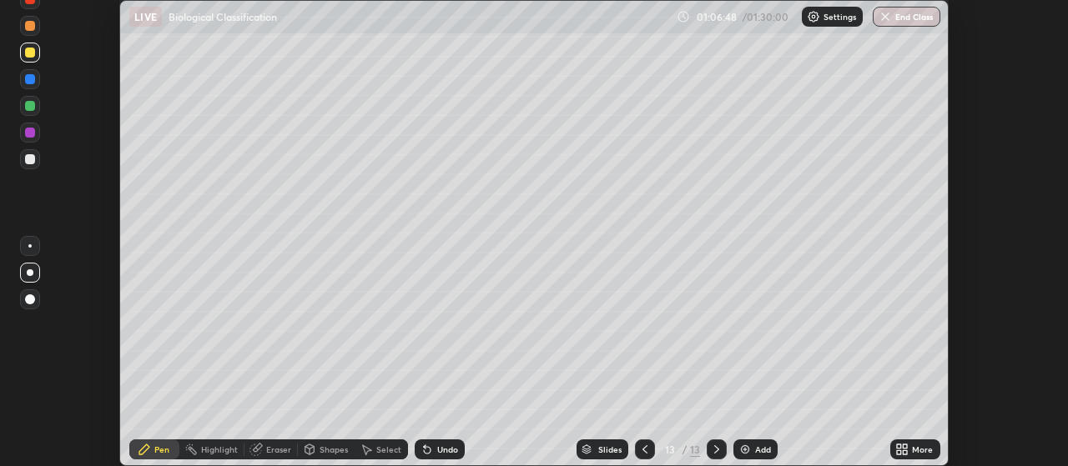
click at [912, 447] on div "More" at bounding box center [915, 450] width 50 height 20
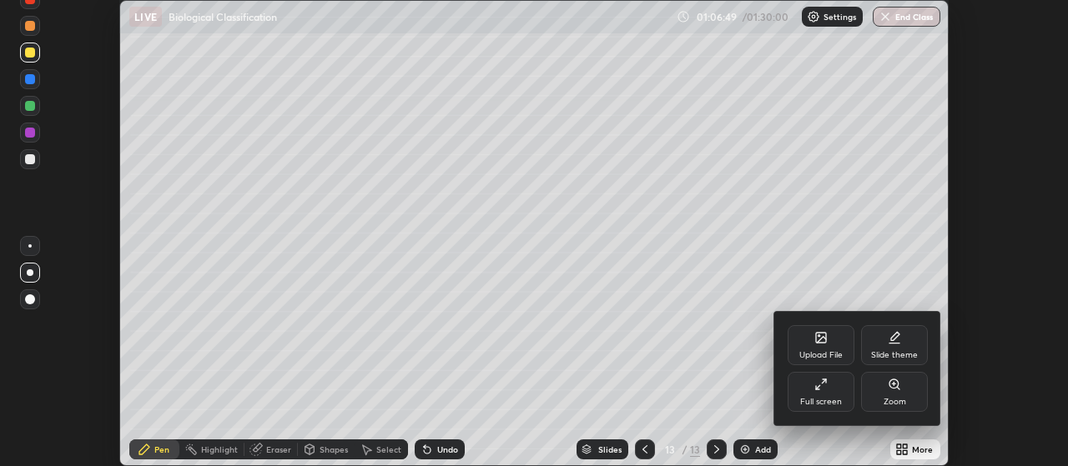
click at [824, 391] on div "Full screen" at bounding box center [820, 392] width 67 height 40
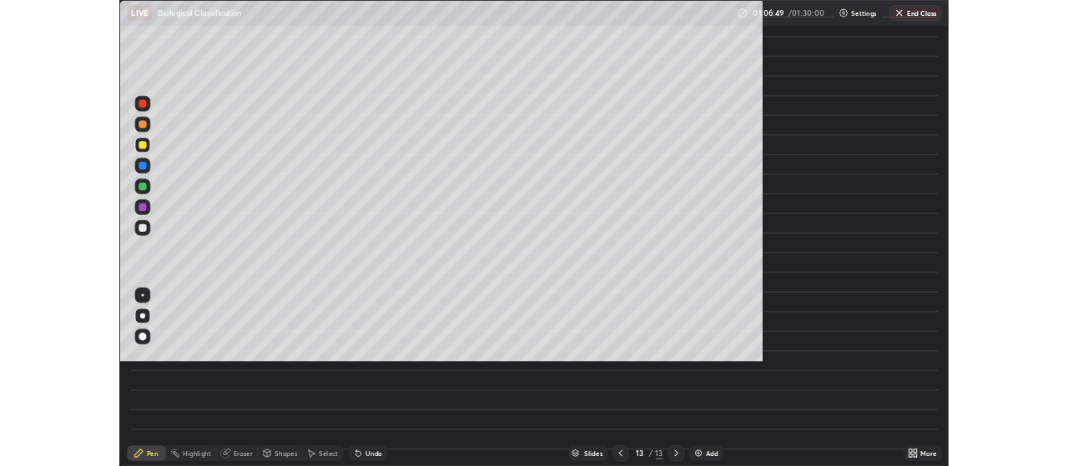
scroll to position [601, 1068]
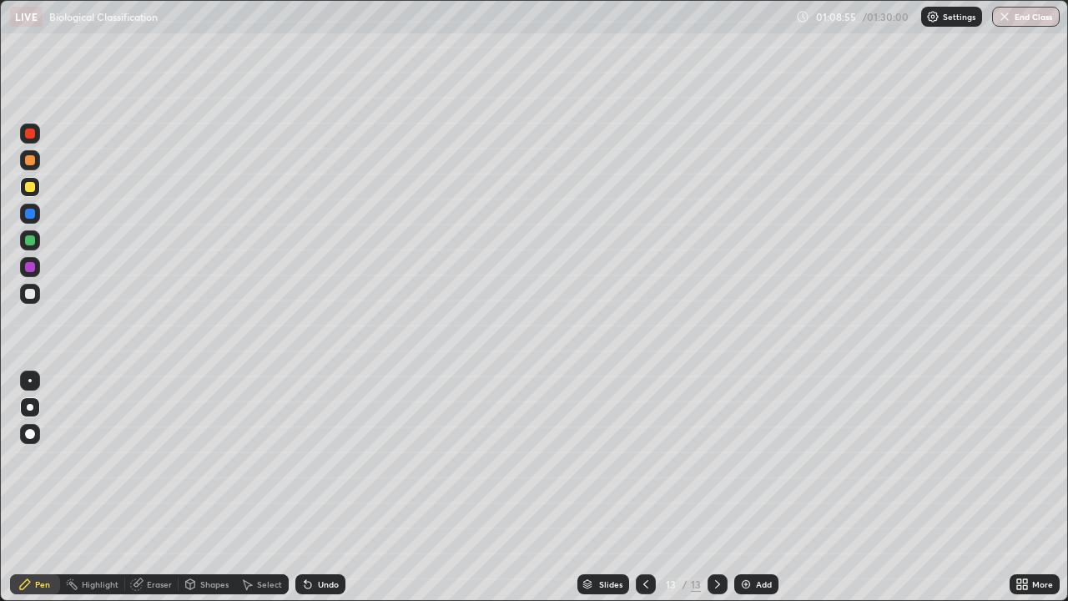
click at [1031, 465] on div "More" at bounding box center [1034, 584] width 50 height 20
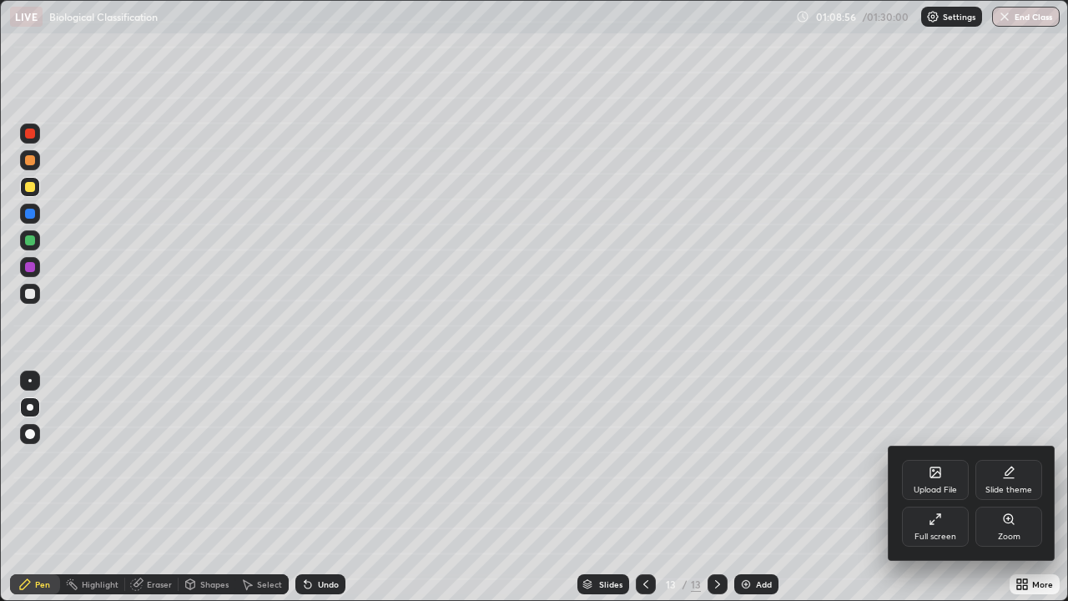
click at [936, 465] on div "Full screen" at bounding box center [935, 526] width 67 height 40
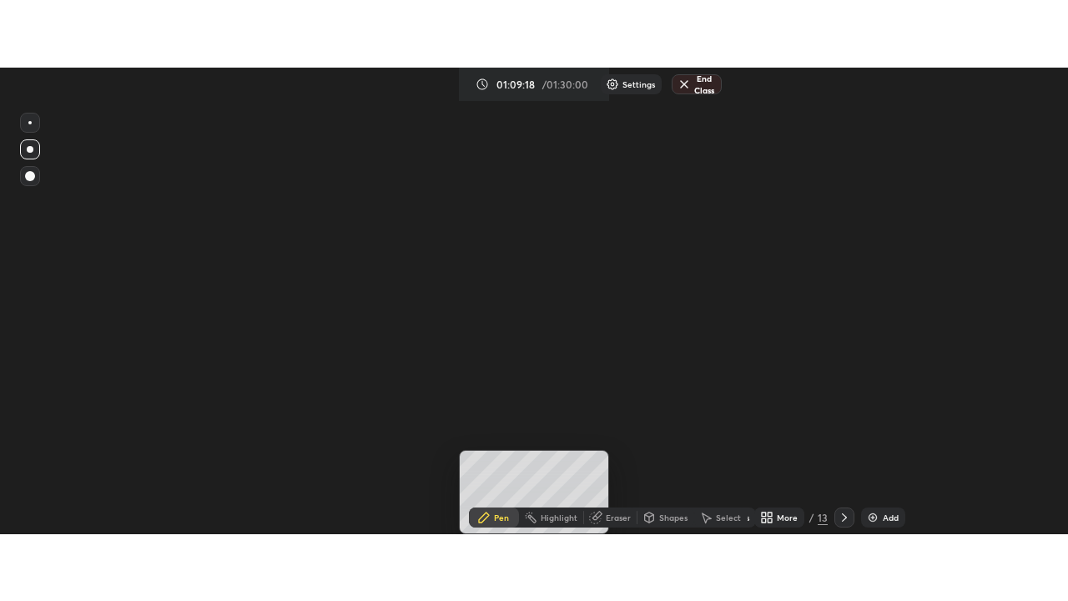
scroll to position [466, 1068]
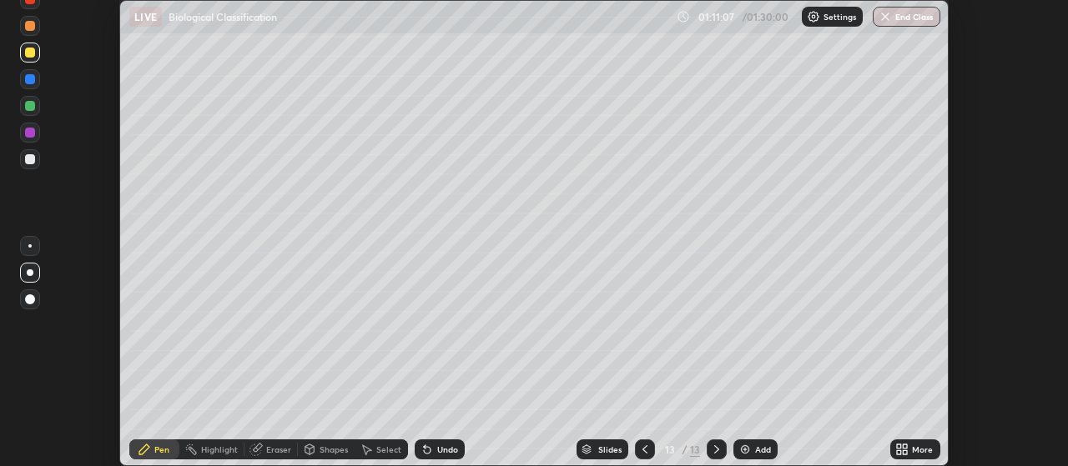
click at [912, 455] on div "More" at bounding box center [915, 450] width 50 height 20
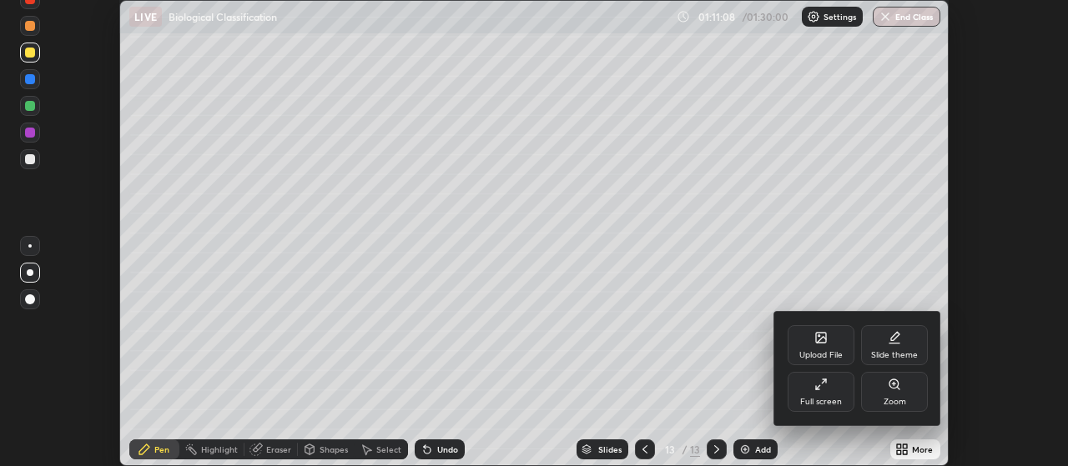
click at [824, 392] on div "Full screen" at bounding box center [820, 392] width 67 height 40
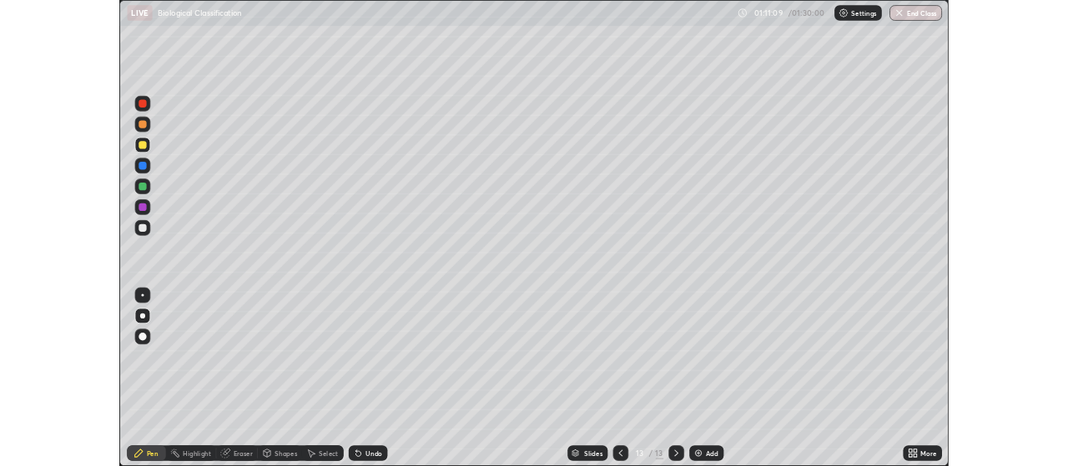
scroll to position [601, 1068]
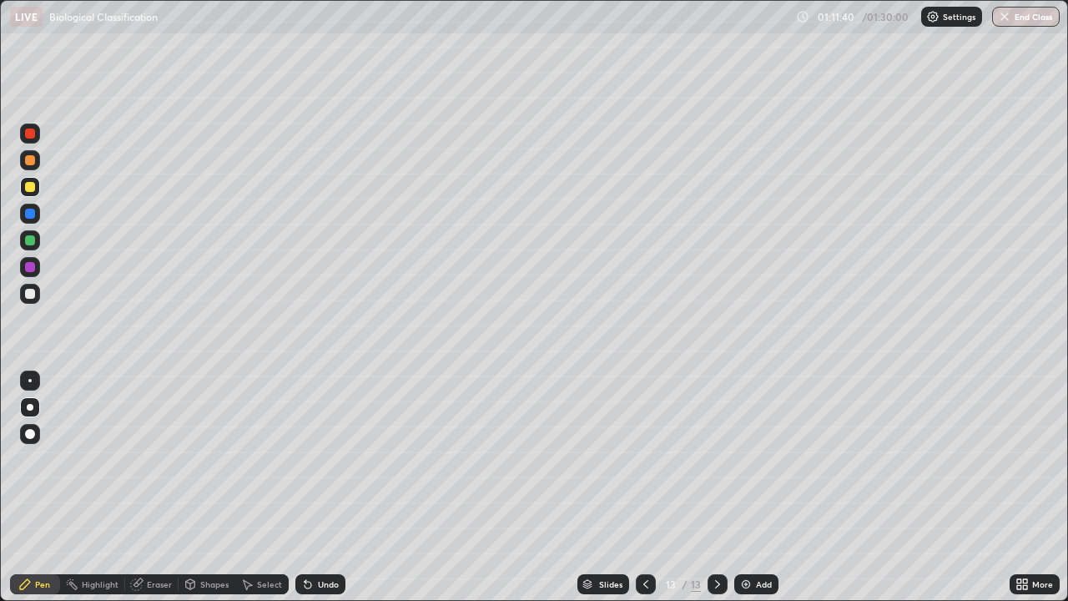
click at [767, 465] on div "Add" at bounding box center [764, 584] width 16 height 8
click at [319, 465] on div "Undo" at bounding box center [328, 584] width 21 height 8
click at [325, 465] on div "Undo" at bounding box center [328, 584] width 21 height 8
click at [329, 465] on div "Undo" at bounding box center [328, 584] width 21 height 8
click at [1028, 465] on div "More" at bounding box center [1034, 584] width 50 height 20
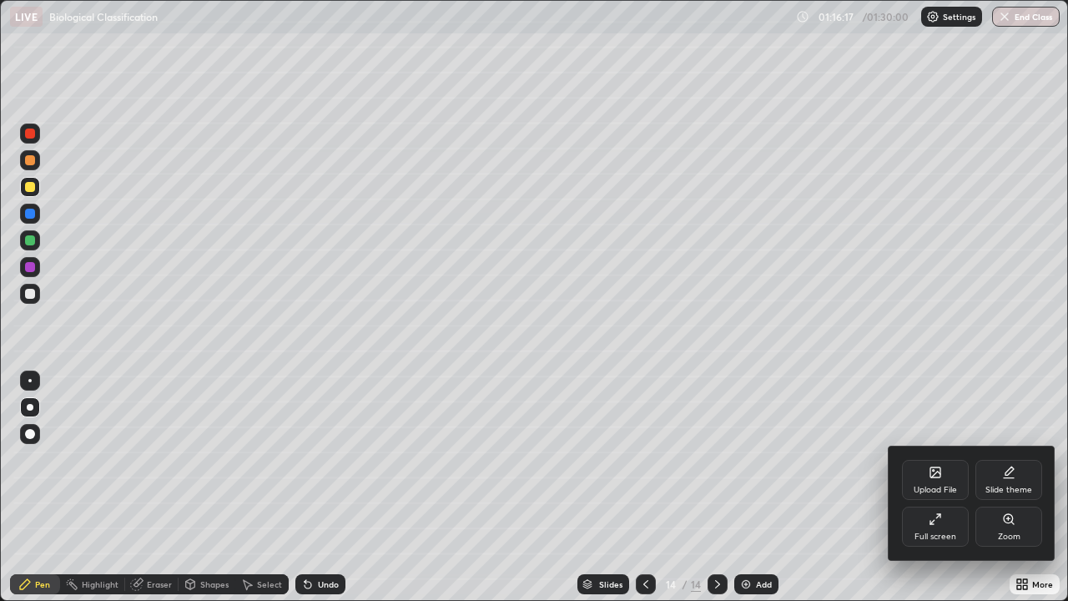
click at [931, 465] on div "Full screen" at bounding box center [935, 526] width 67 height 40
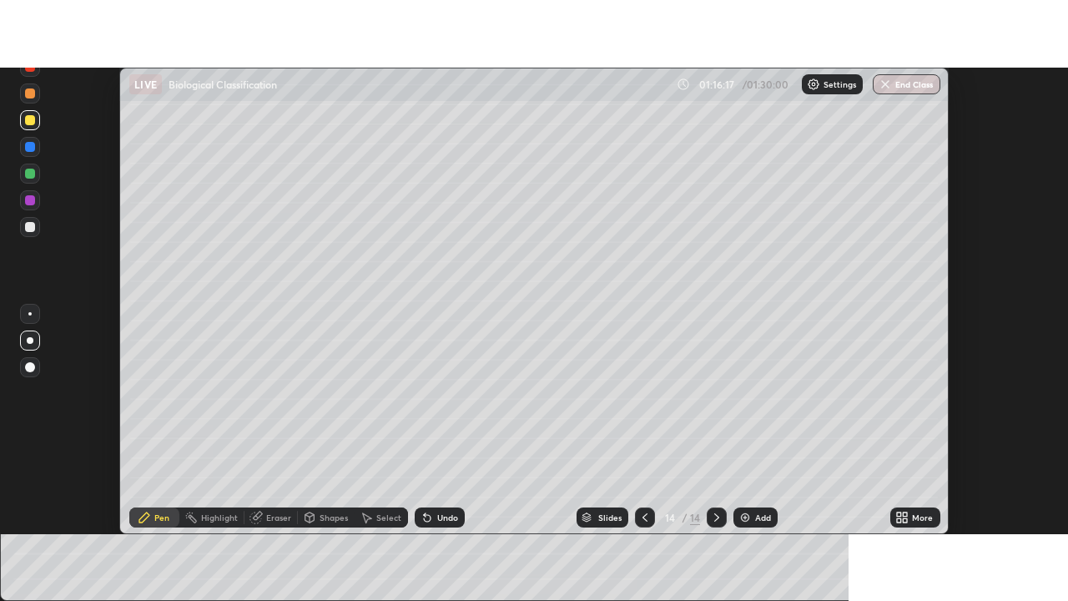
scroll to position [82938, 82337]
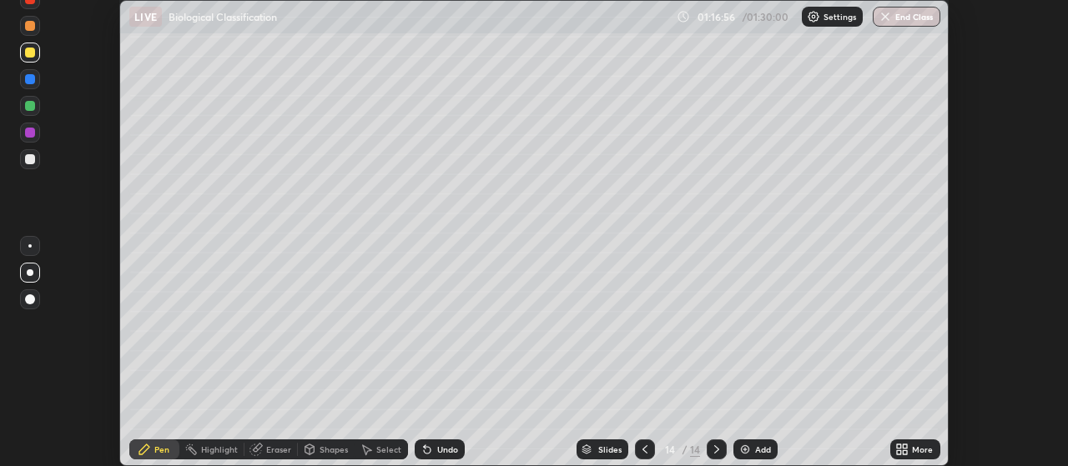
click at [914, 453] on div "More" at bounding box center [922, 449] width 21 height 8
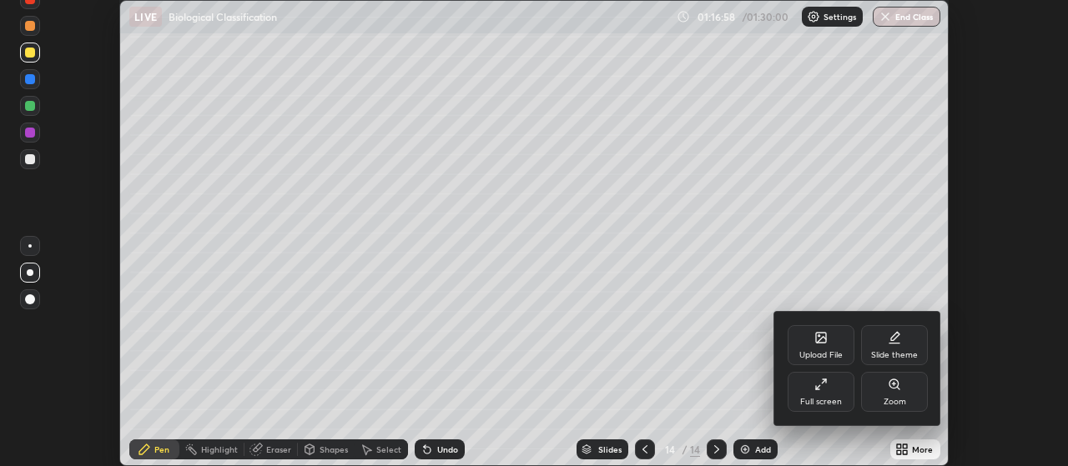
click at [829, 391] on div "Full screen" at bounding box center [820, 392] width 67 height 40
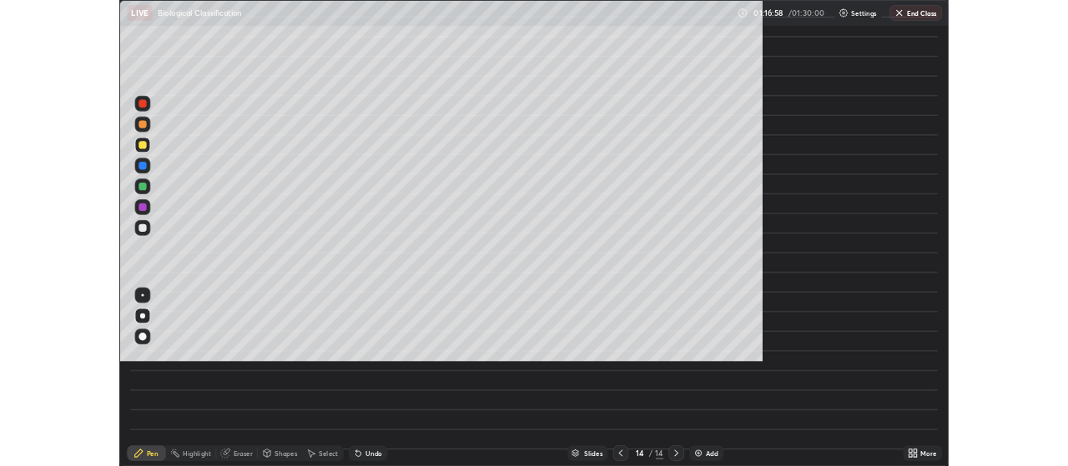
scroll to position [601, 1068]
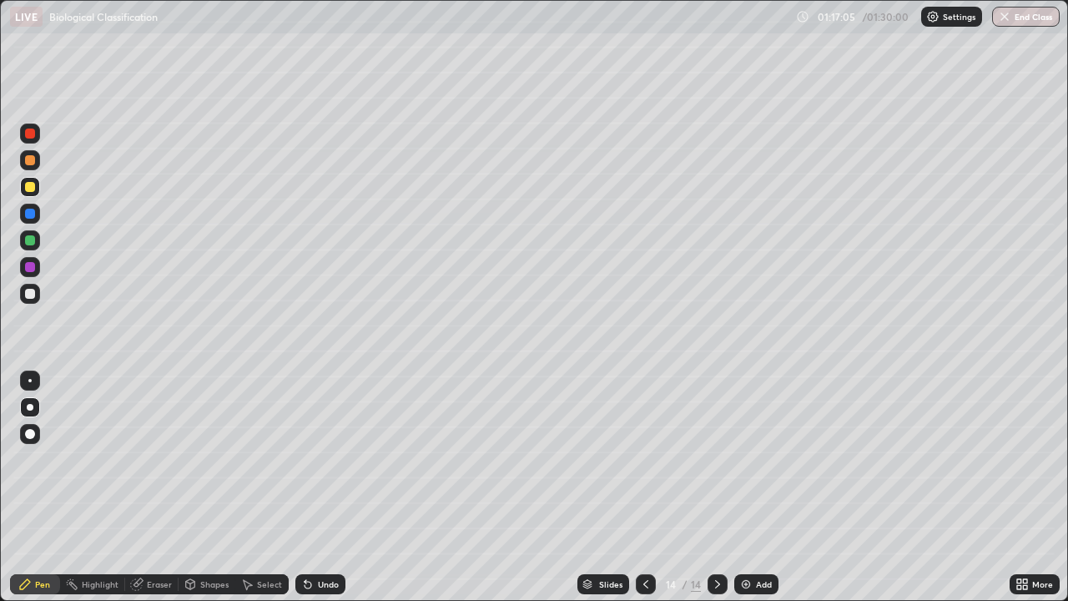
click at [324, 465] on div "Undo" at bounding box center [328, 584] width 21 height 8
click at [322, 465] on div "Undo" at bounding box center [328, 584] width 21 height 8
click at [324, 465] on div "Undo" at bounding box center [328, 584] width 21 height 8
click at [320, 465] on div "Undo" at bounding box center [328, 584] width 21 height 8
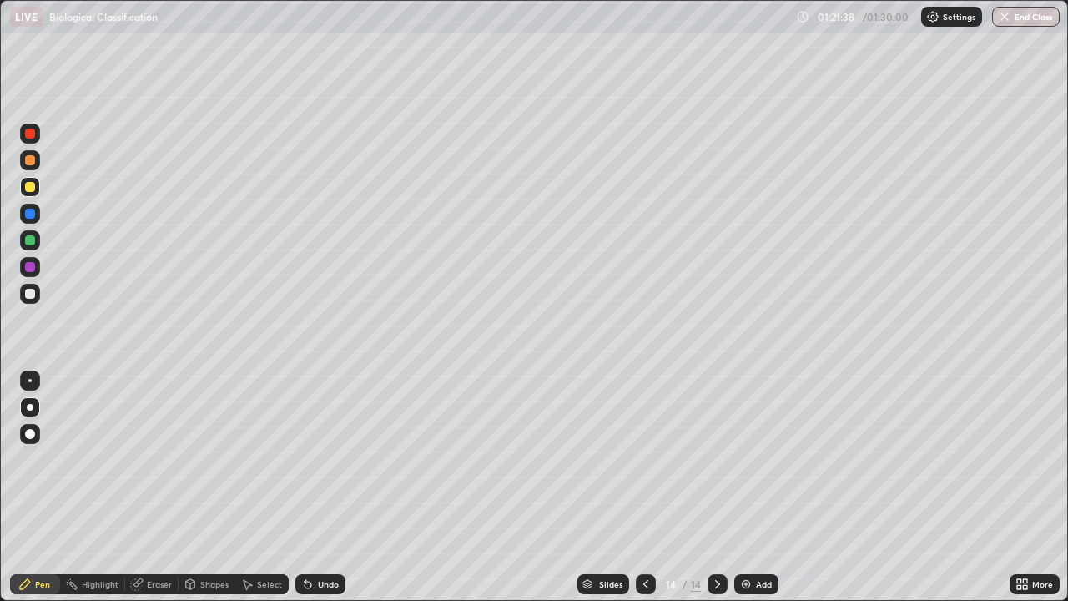
click at [1032, 16] on button "End Class" at bounding box center [1026, 17] width 68 height 20
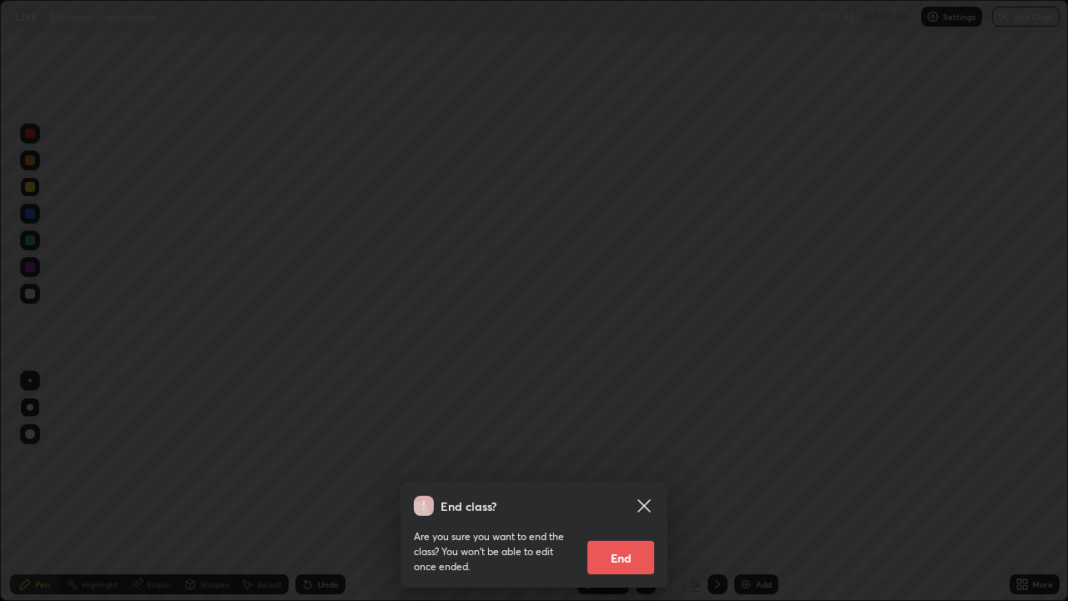
click at [649, 465] on icon at bounding box center [644, 505] width 20 height 20
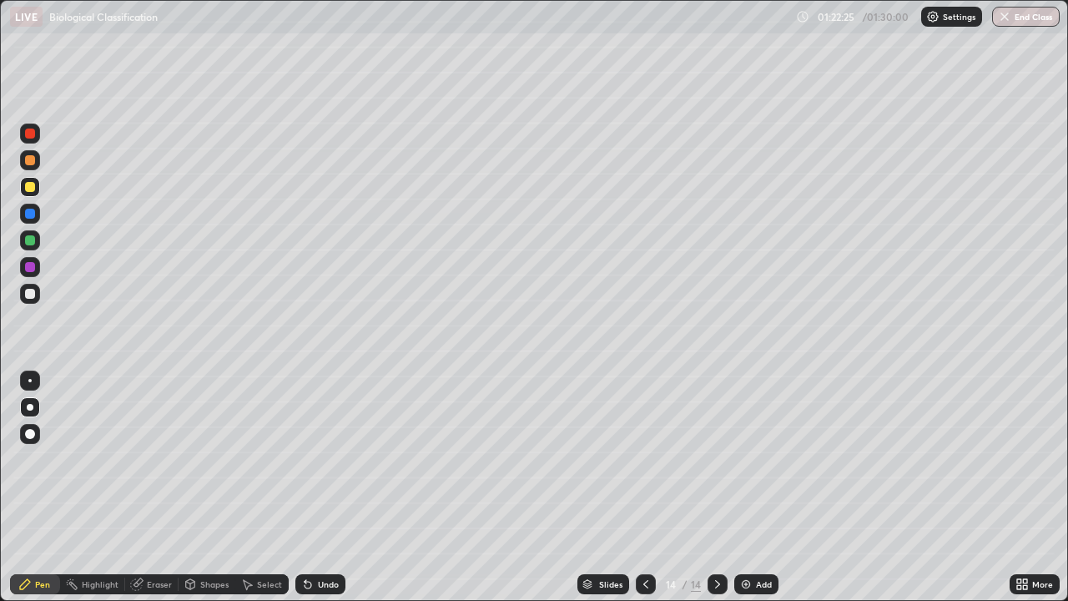
click at [1033, 25] on button "End Class" at bounding box center [1026, 17] width 68 height 20
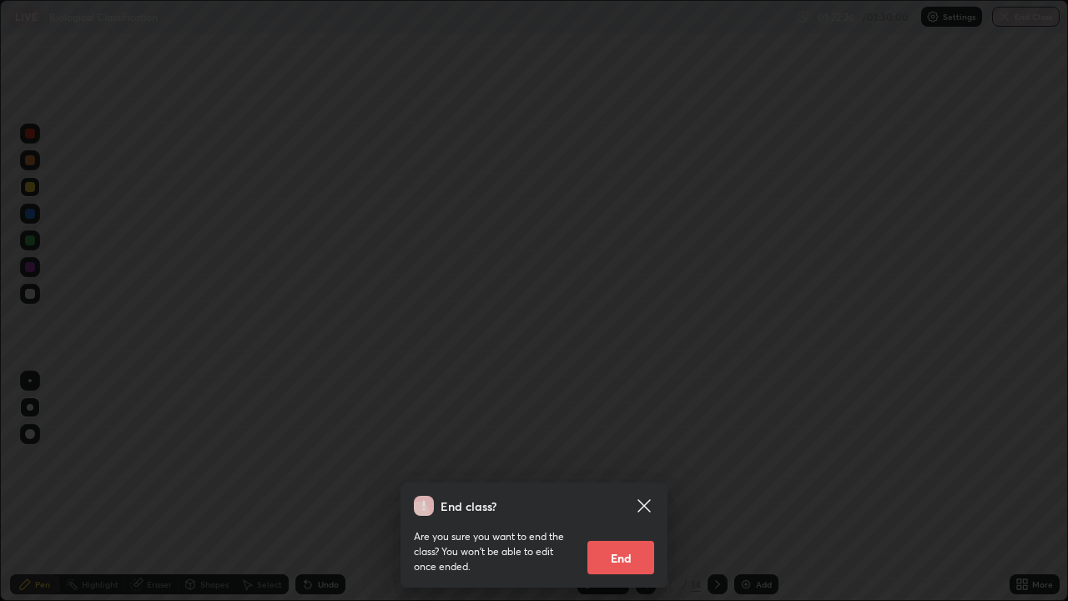
click at [620, 465] on button "End" at bounding box center [620, 556] width 67 height 33
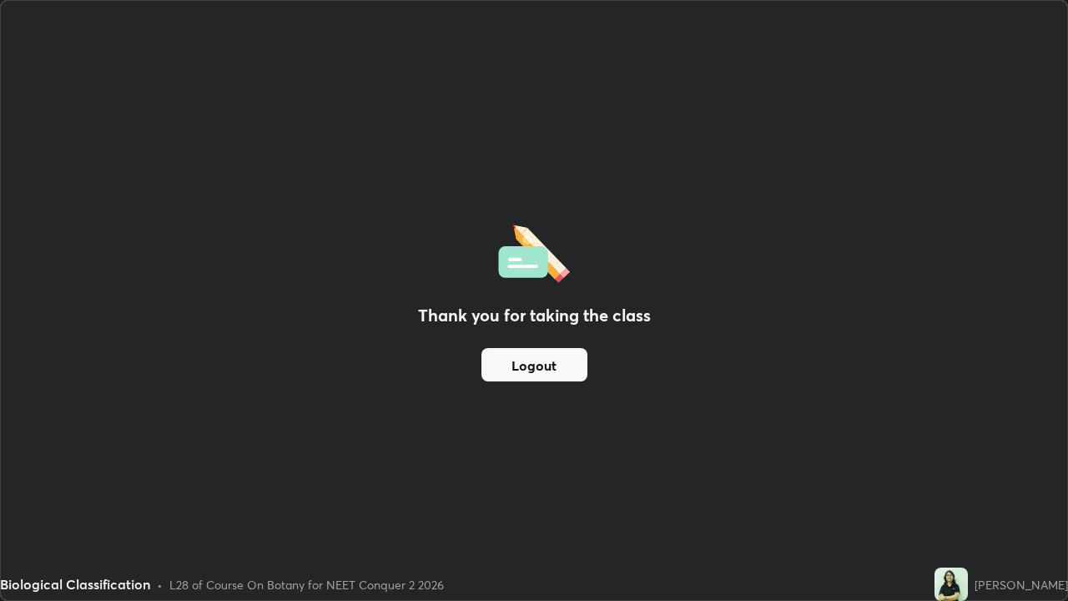
click at [543, 369] on button "Logout" at bounding box center [534, 364] width 106 height 33
click at [520, 366] on button "Logout" at bounding box center [534, 364] width 106 height 33
click at [563, 364] on button "Logout" at bounding box center [534, 364] width 106 height 33
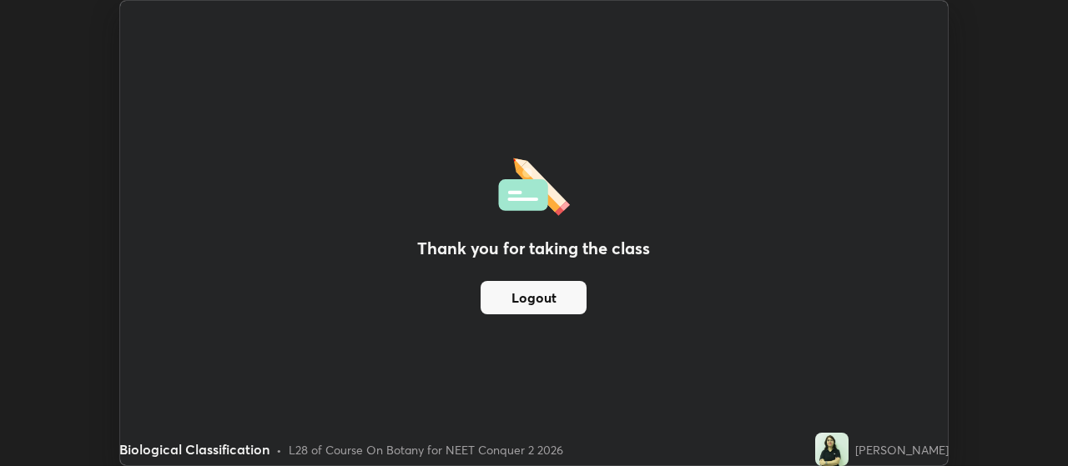
scroll to position [82938, 82337]
